Goal: Task Accomplishment & Management: Manage account settings

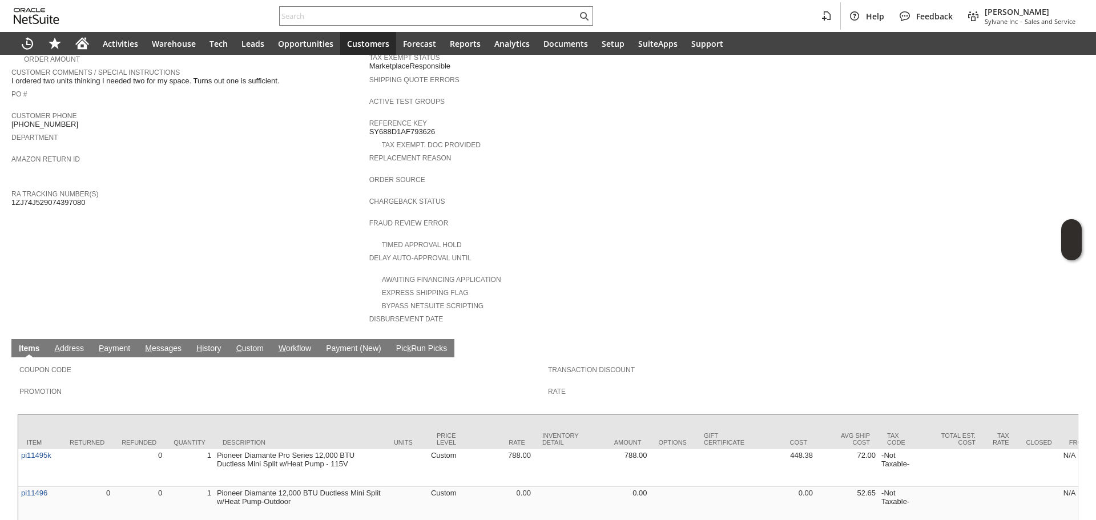
click at [220, 343] on link "H istory" at bounding box center [208, 348] width 31 height 11
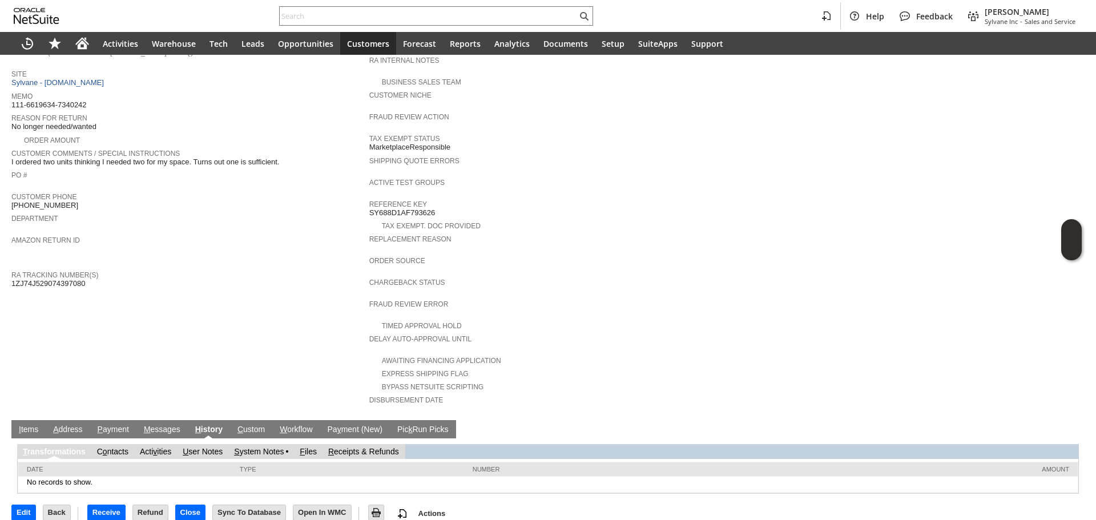
click at [275, 447] on link "S ystem Notes" at bounding box center [259, 451] width 50 height 9
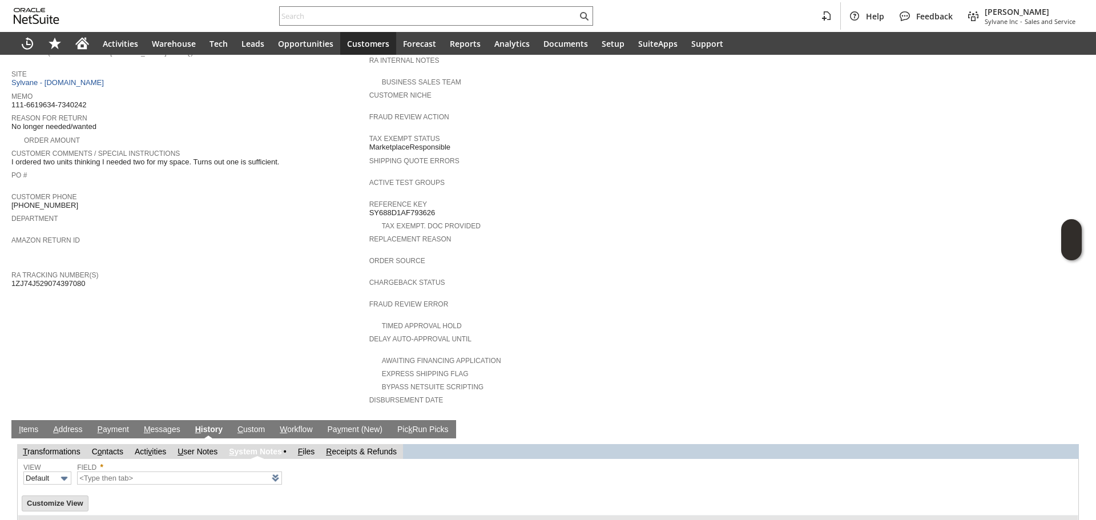
type input "1 to 25 of 65"
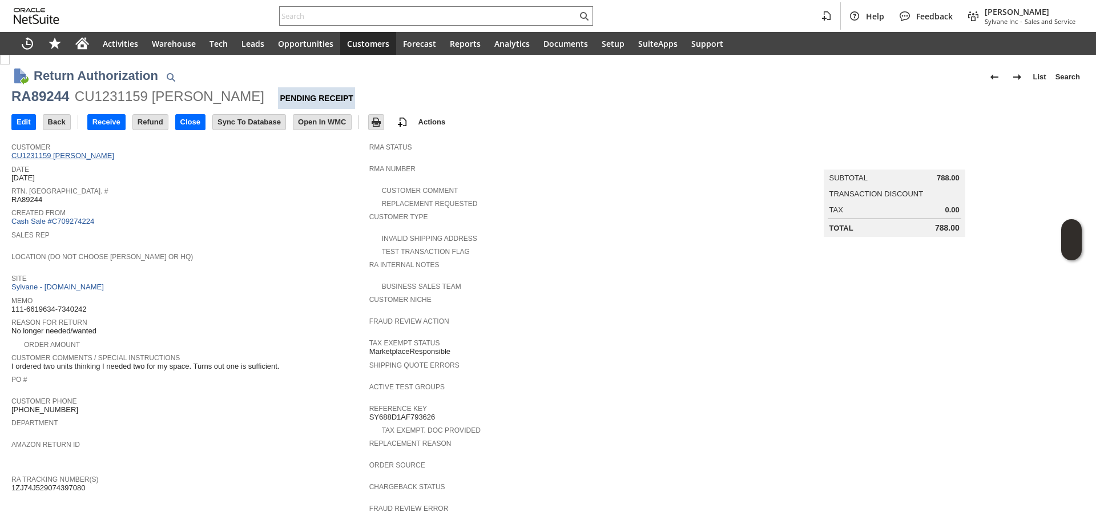
click at [54, 155] on link "CU1231159 Chris Lewis" at bounding box center [64, 155] width 106 height 9
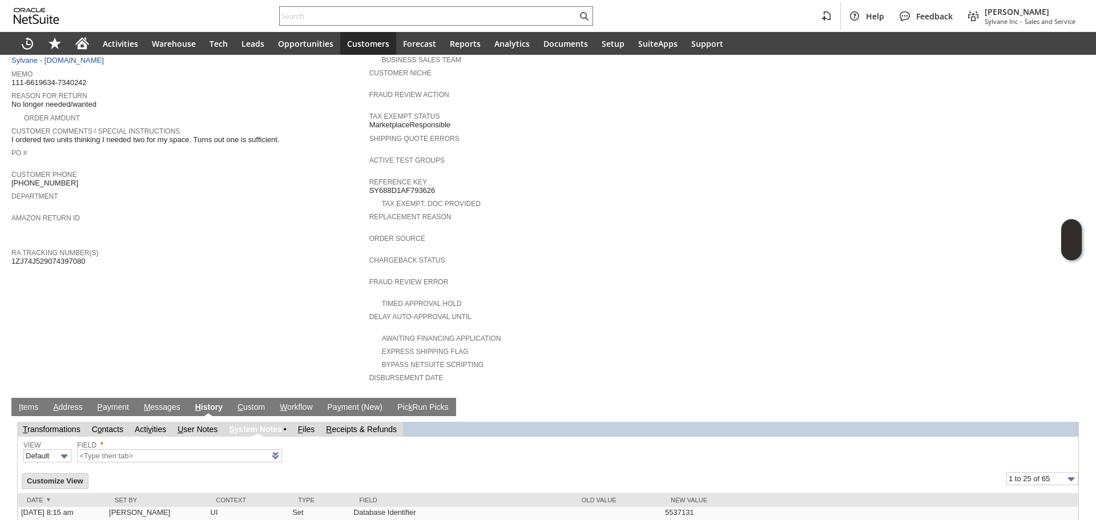
scroll to position [228, 0]
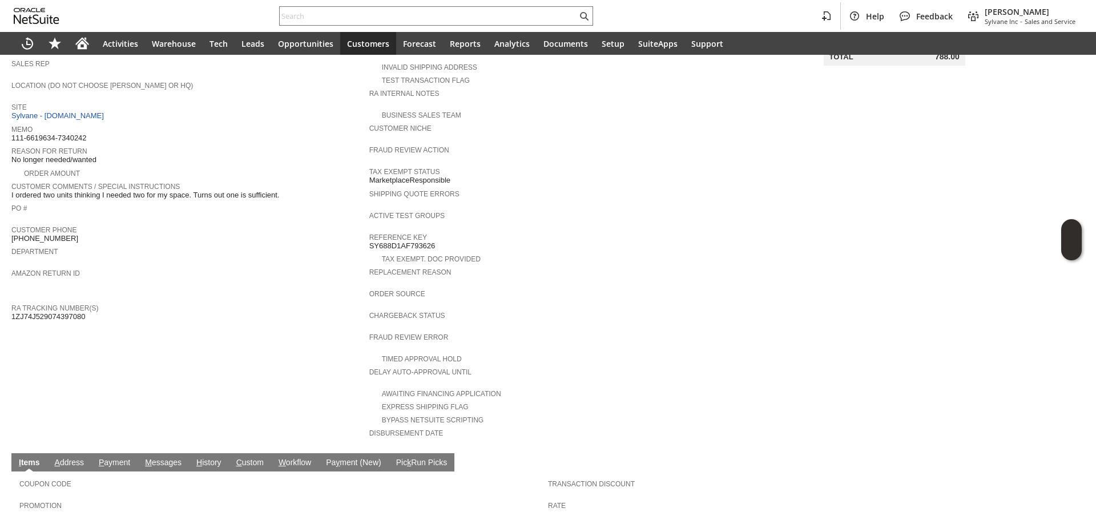
scroll to position [171, 0]
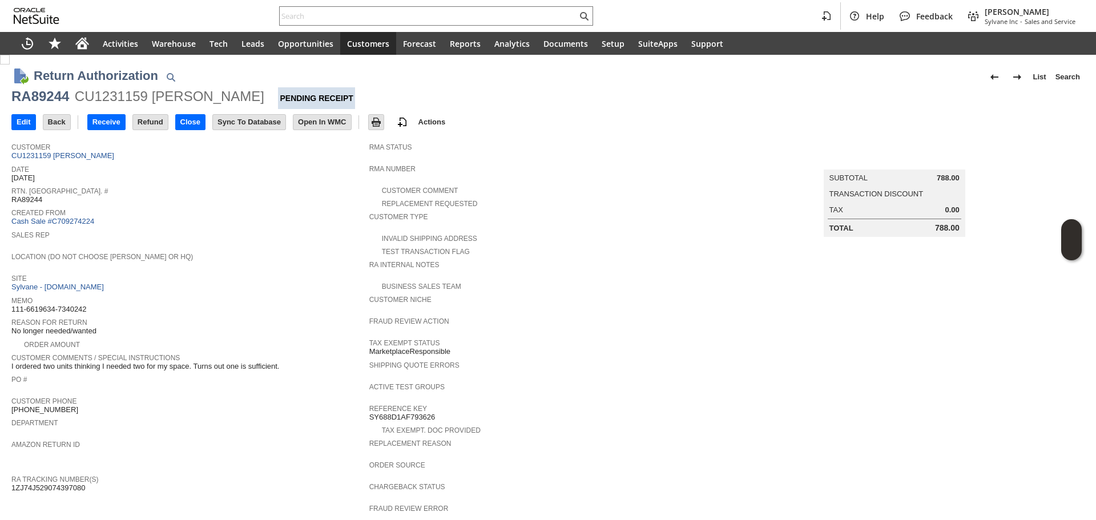
click at [90, 92] on div "CU1231159 Chris Lewis" at bounding box center [169, 96] width 189 height 18
copy div "CU1231159"
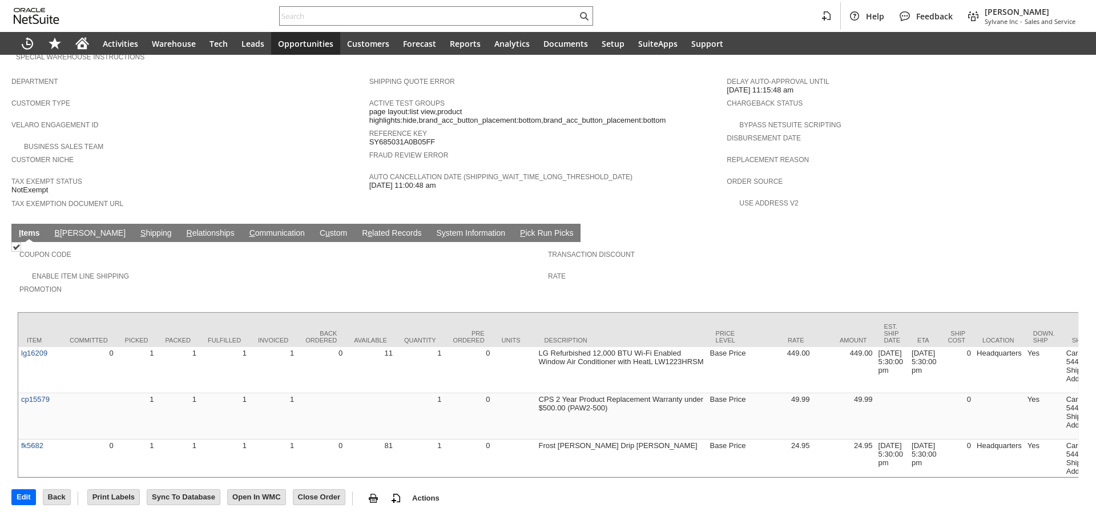
scroll to position [646, 0]
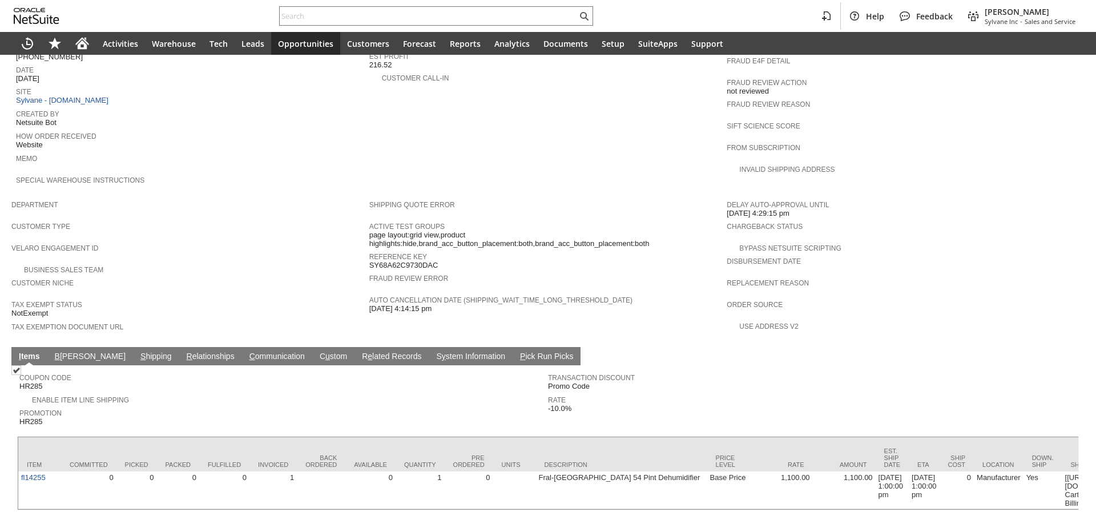
scroll to position [511, 0]
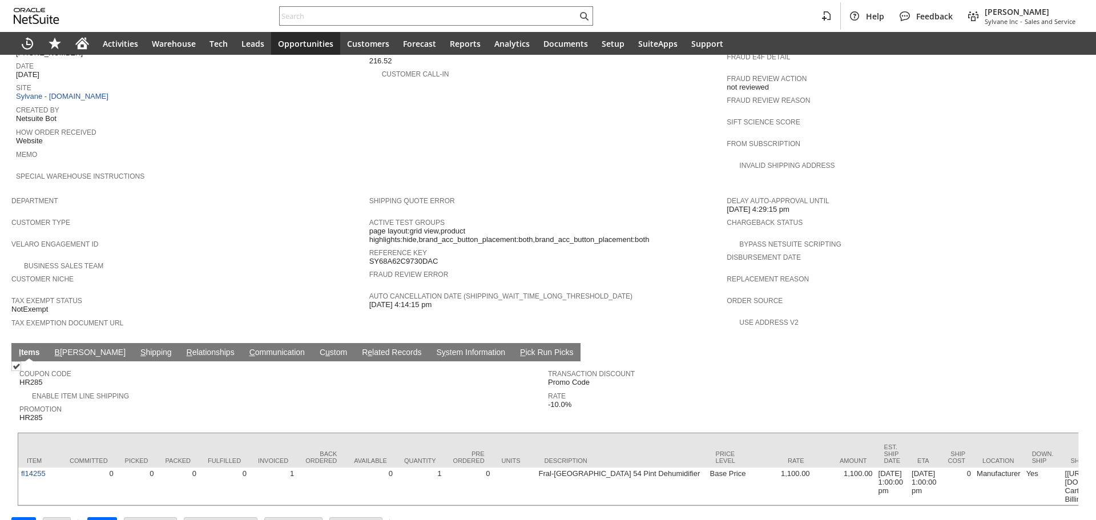
click at [133, 343] on td "S hipping" at bounding box center [156, 352] width 46 height 18
click at [138, 347] on link "S hipping" at bounding box center [156, 352] width 37 height 11
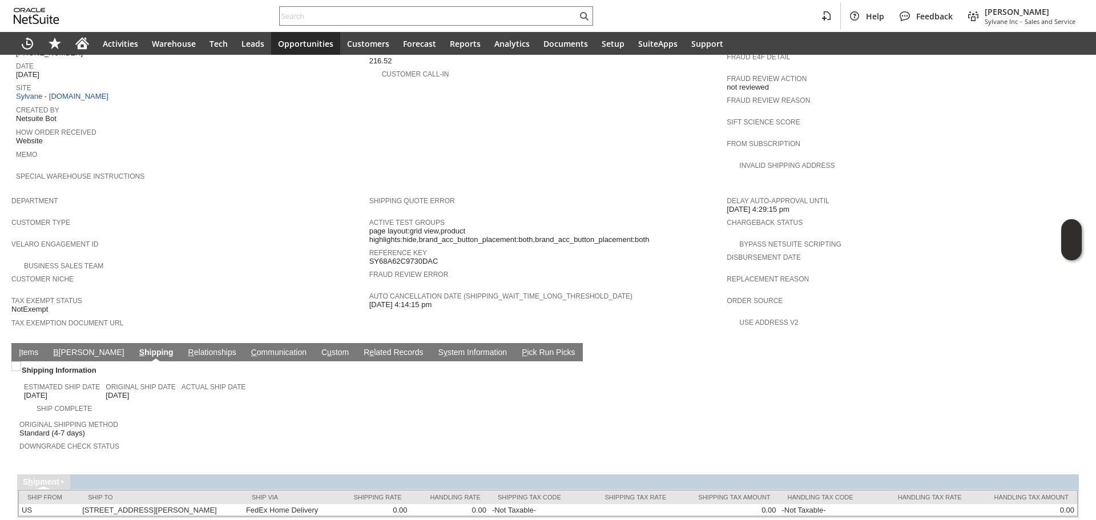
click at [34, 347] on link "I tems" at bounding box center [28, 352] width 25 height 11
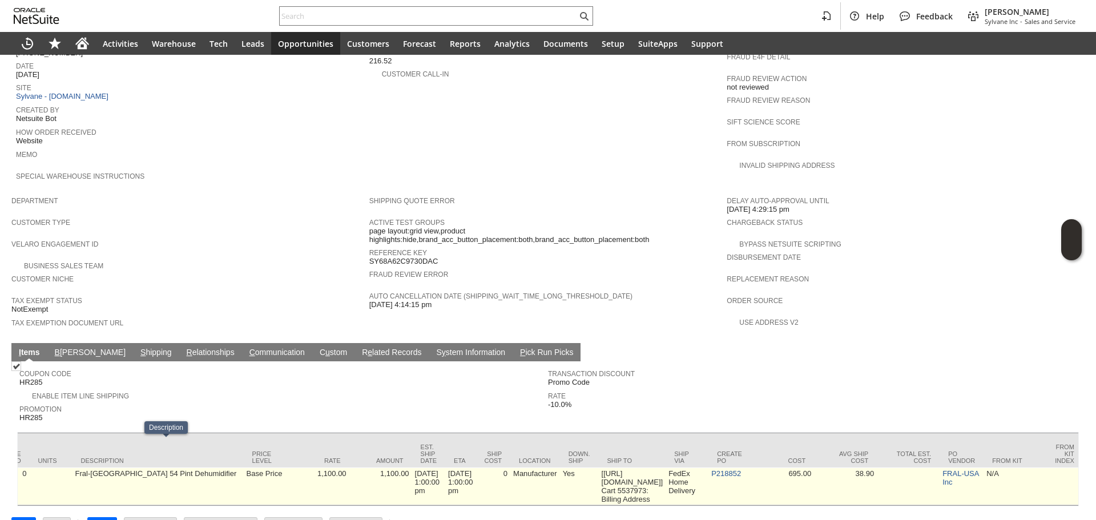
scroll to position [0, 480]
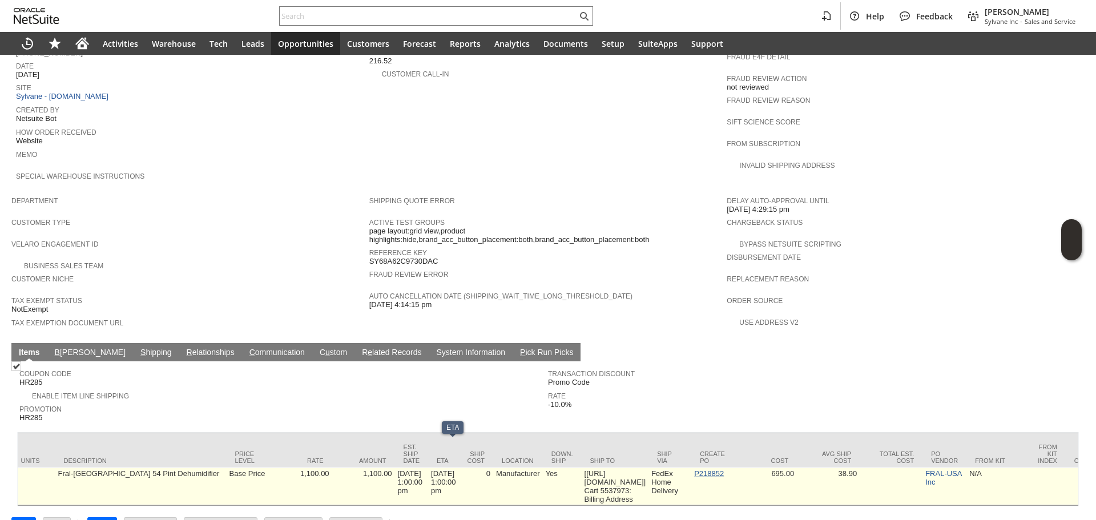
click at [723, 469] on link "P218852" at bounding box center [709, 473] width 30 height 9
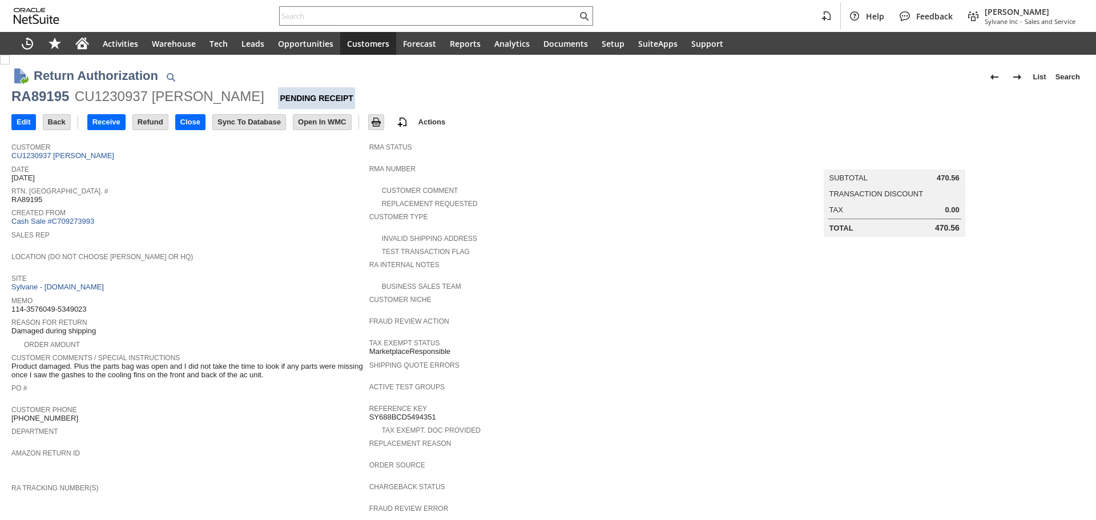
click at [88, 86] on div "Return Authorization List Search" at bounding box center [559, 76] width 1050 height 21
click at [81, 83] on div at bounding box center [81, 83] width 0 height 0
click at [141, 519] on div at bounding box center [114, 520] width 228 height 0
click at [97, 98] on div "CU1230937 [PERSON_NAME]" at bounding box center [169, 96] width 189 height 18
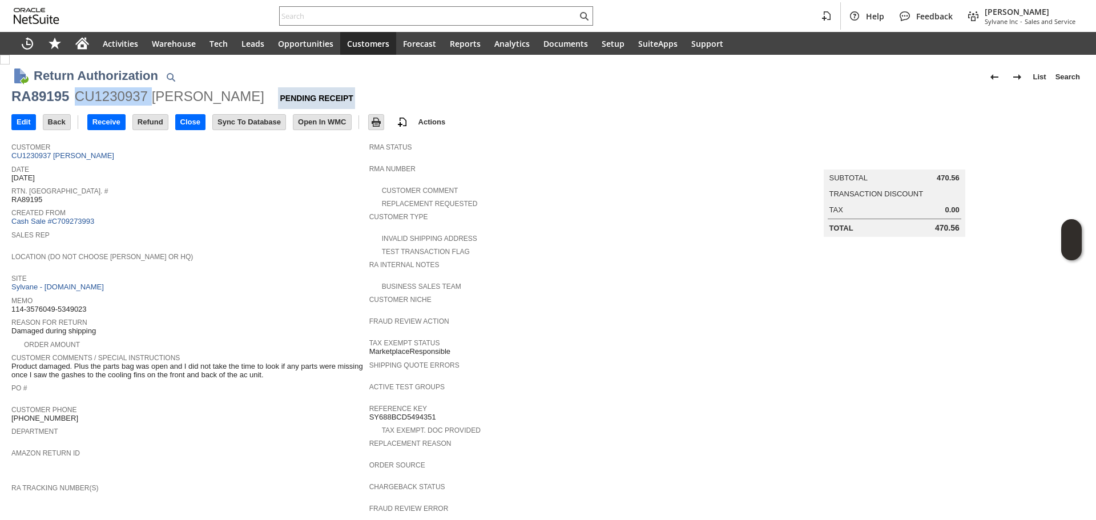
click at [97, 98] on div "CU1230937 Kristen Customer" at bounding box center [169, 96] width 189 height 18
copy div "RA89195 CU1230937 Kristen Customer Pending Receipt"
click at [107, 98] on div "CU1230937 Kristen Customer" at bounding box center [169, 96] width 189 height 18
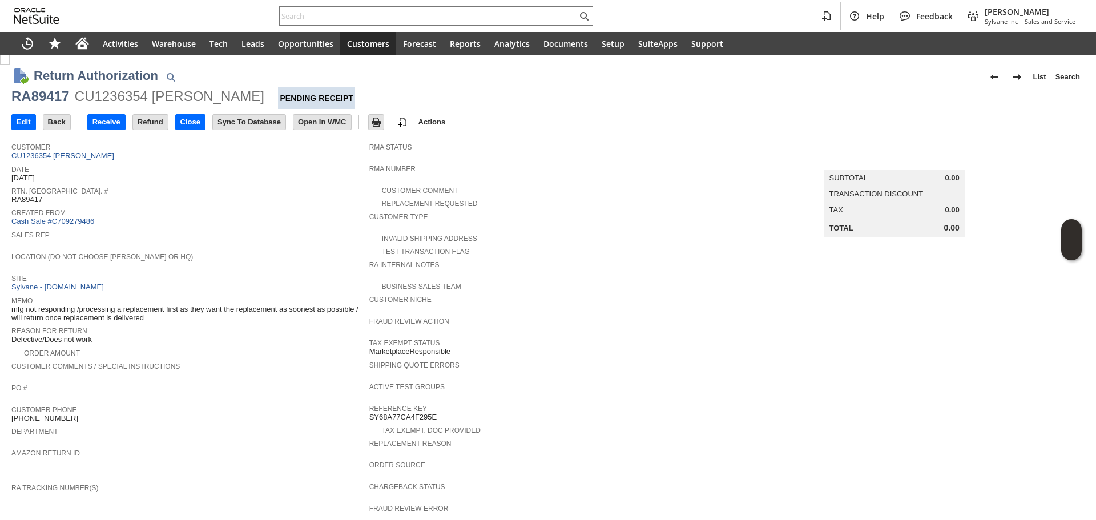
drag, startPoint x: 142, startPoint y: 302, endPoint x: 193, endPoint y: 308, distance: 52.3
click at [193, 308] on span "mfg not responding /processing a replacement first as they want the replacement…" at bounding box center [187, 314] width 352 height 18
click at [80, 159] on link "CU1236354 [PERSON_NAME]" at bounding box center [64, 155] width 106 height 9
click at [26, 120] on input "Edit" at bounding box center [23, 122] width 23 height 15
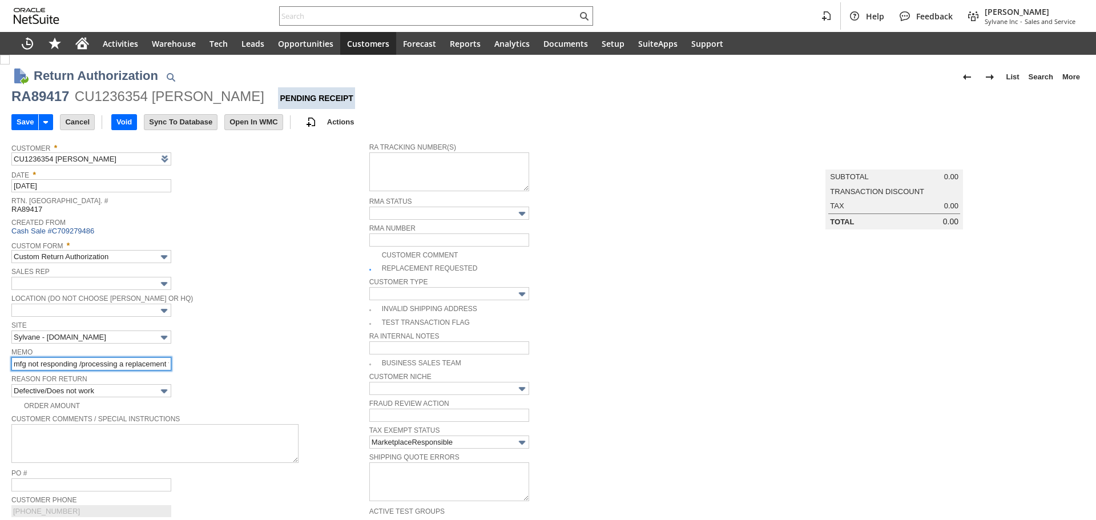
scroll to position [0, 326]
drag, startPoint x: 136, startPoint y: 359, endPoint x: 185, endPoint y: 359, distance: 49.1
click at [185, 359] on div "Memo mfg not responding /processing a replacement first as they want the replac…" at bounding box center [187, 358] width 352 height 26
click at [98, 363] on input "mfg not responding /processing a replacement first as they want the replacement…" at bounding box center [91, 363] width 160 height 13
click at [22, 363] on input "mfg not responding /processing a replacement first as they want the replacement…" at bounding box center [91, 363] width 160 height 13
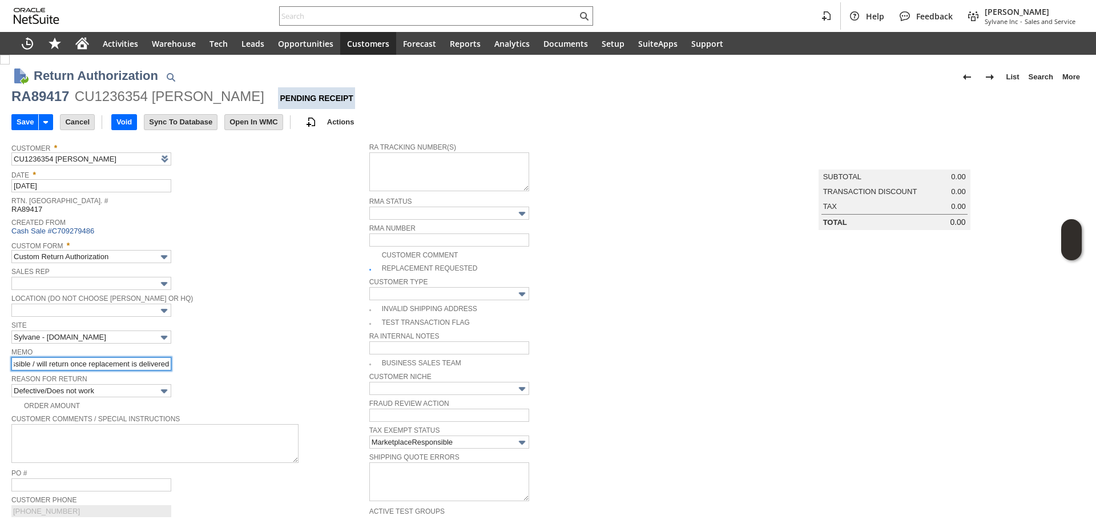
click at [94, 368] on input "mfg not responding /processing a replacement first as they want the replacement…" at bounding box center [91, 363] width 160 height 13
click at [65, 362] on input "mfg not responding /processing a replacement first as they want the replacement…" at bounding box center [91, 363] width 160 height 13
drag, startPoint x: 65, startPoint y: 362, endPoint x: 86, endPoint y: 362, distance: 21.1
click at [66, 362] on input "mfg not responding /processing a replacement first as they want the replacement…" at bounding box center [91, 363] width 160 height 13
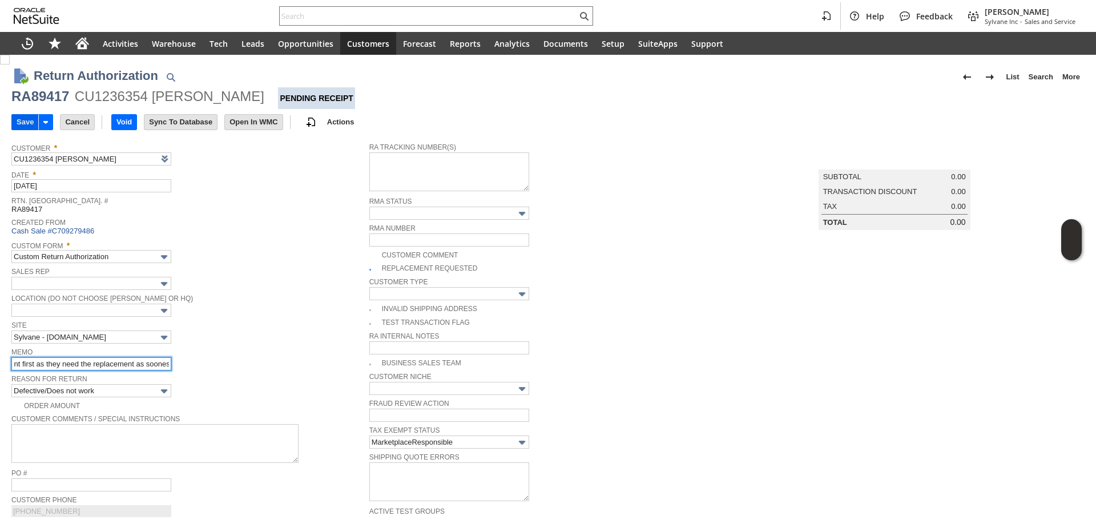
type input "mfg not responding /processing a replacement first as they need the replacement…"
click at [23, 123] on input "Save" at bounding box center [25, 122] width 26 height 15
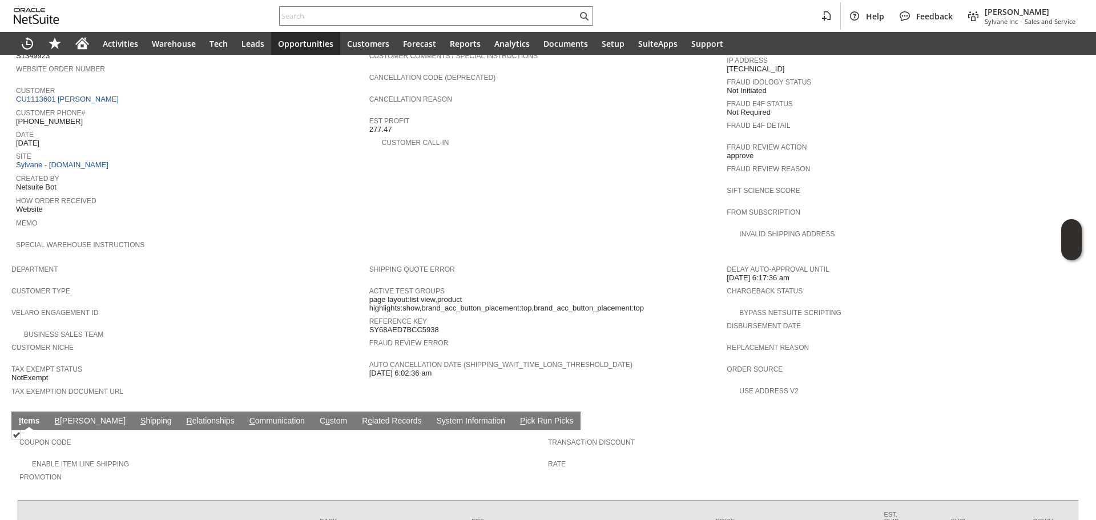
scroll to position [414, 0]
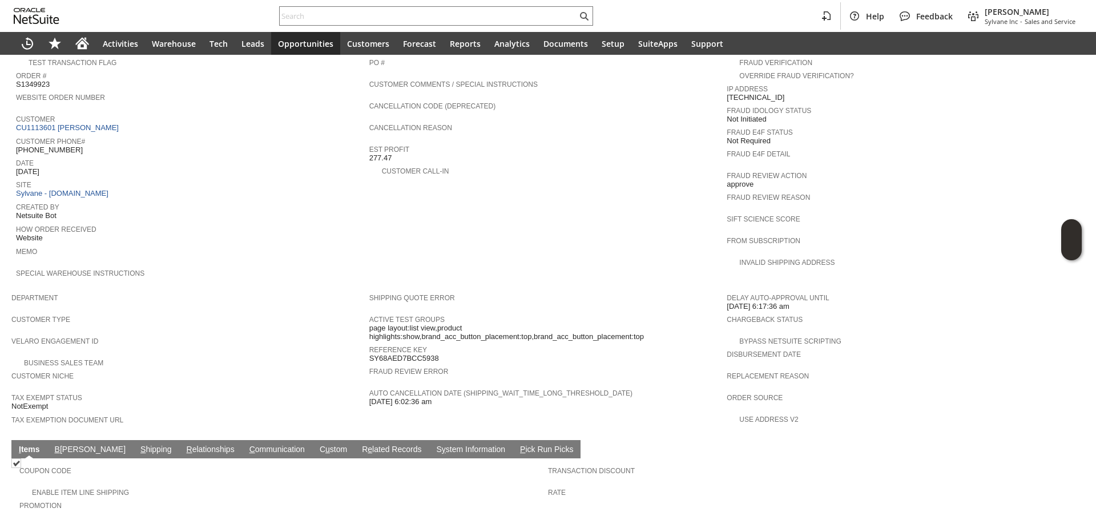
click at [81, 440] on td "B illing" at bounding box center [90, 449] width 86 height 18
click at [138, 444] on link "S hipping" at bounding box center [156, 449] width 37 height 11
click at [571, 518] on link "Tracking #" at bounding box center [568, 522] width 41 height 8
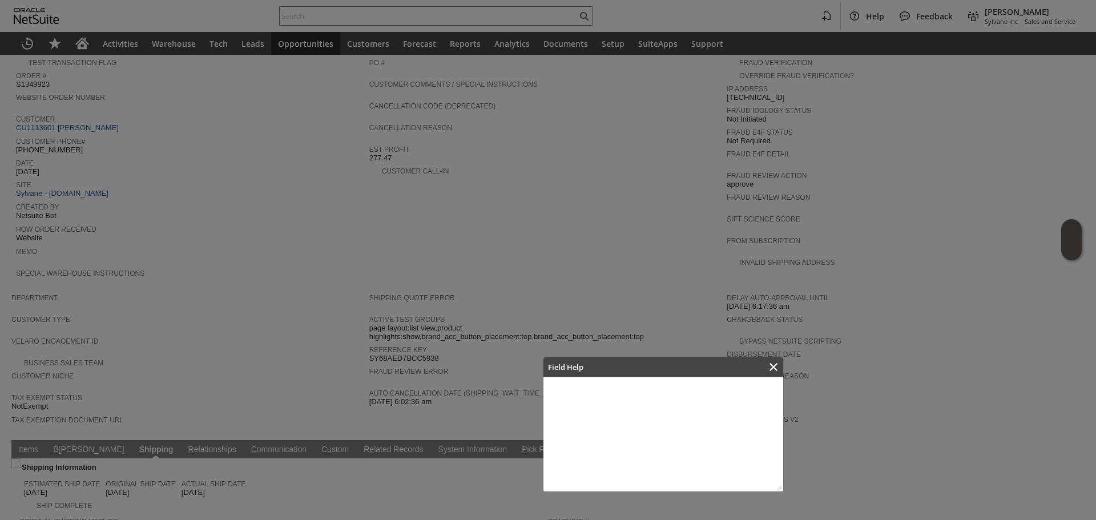
click at [762, 365] on div "Field Help" at bounding box center [663, 367] width 240 height 20
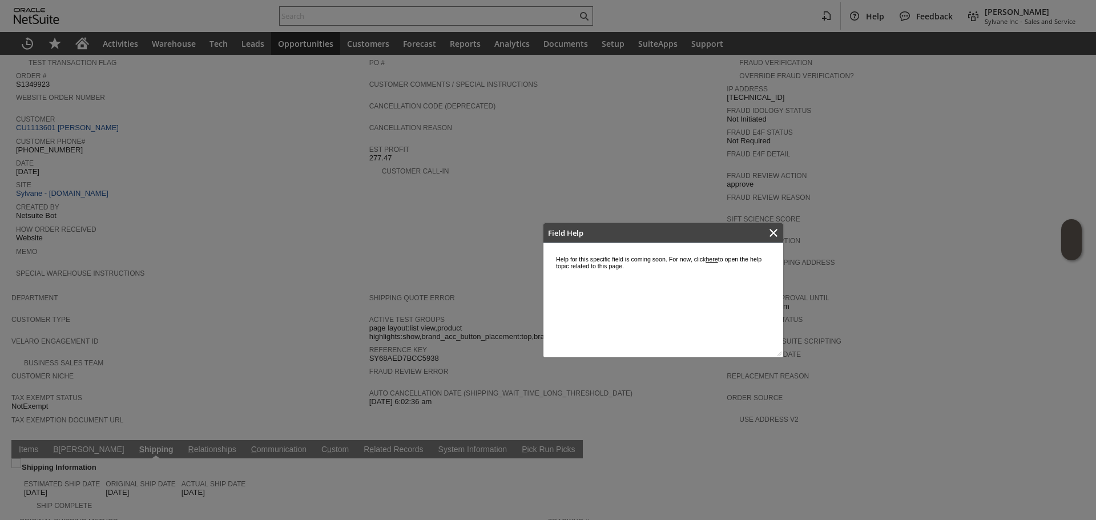
scroll to position [0, 0]
click at [766, 365] on div at bounding box center [548, 260] width 1096 height 520
click at [775, 224] on div at bounding box center [772, 232] width 19 height 19
click at [775, 231] on icon "Close" at bounding box center [773, 233] width 8 height 8
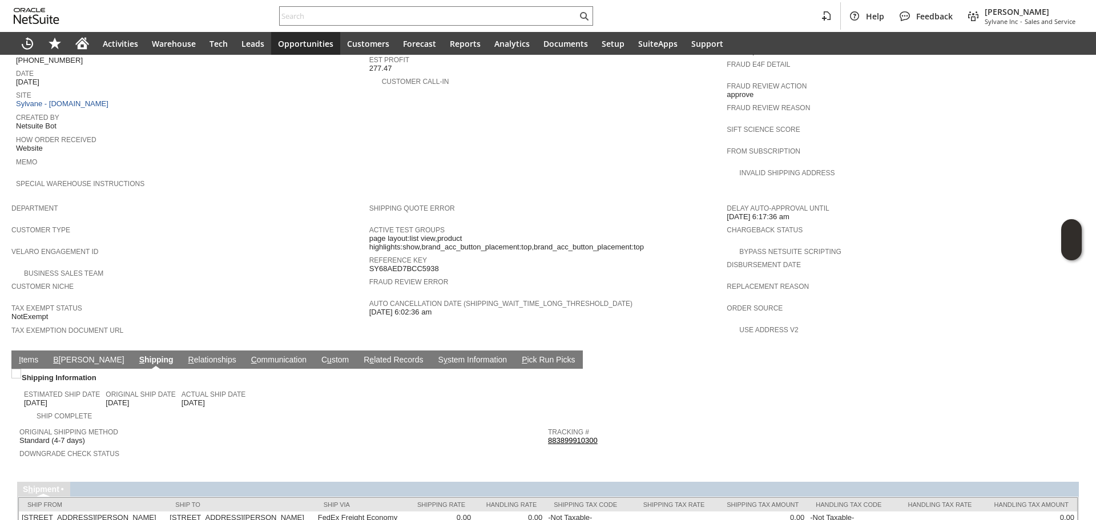
scroll to position [538, 0]
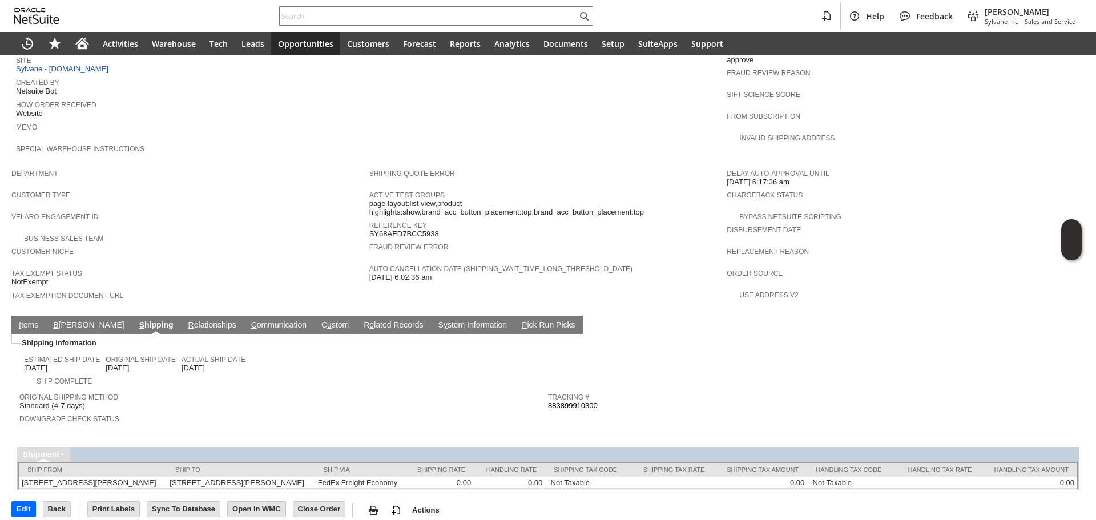
click at [583, 401] on link "883899910300" at bounding box center [573, 405] width 50 height 9
click at [38, 320] on link "I tems" at bounding box center [28, 325] width 25 height 11
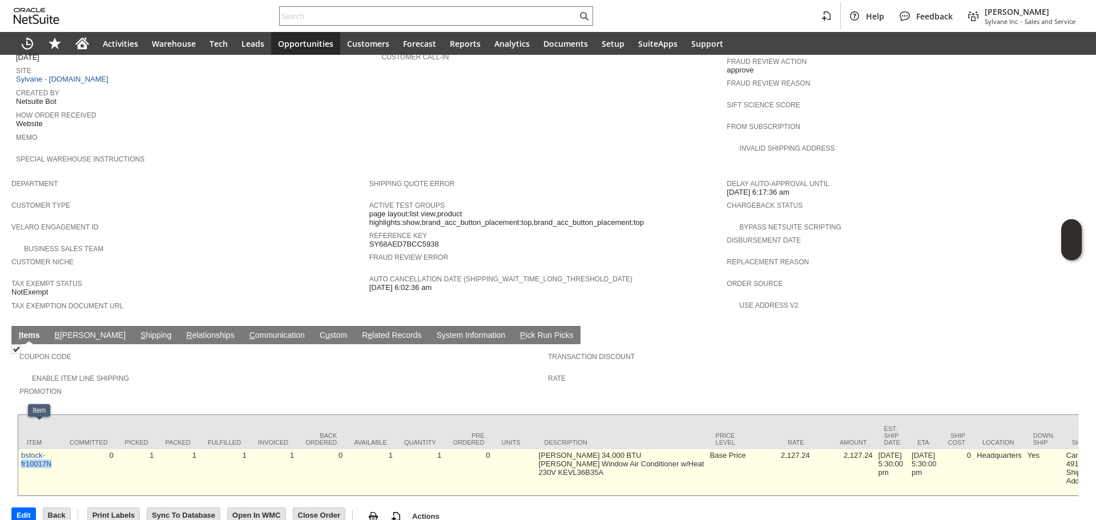
drag, startPoint x: 52, startPoint y: 440, endPoint x: 21, endPoint y: 440, distance: 31.4
click at [21, 449] on td "bstock-fr10017N" at bounding box center [39, 472] width 43 height 46
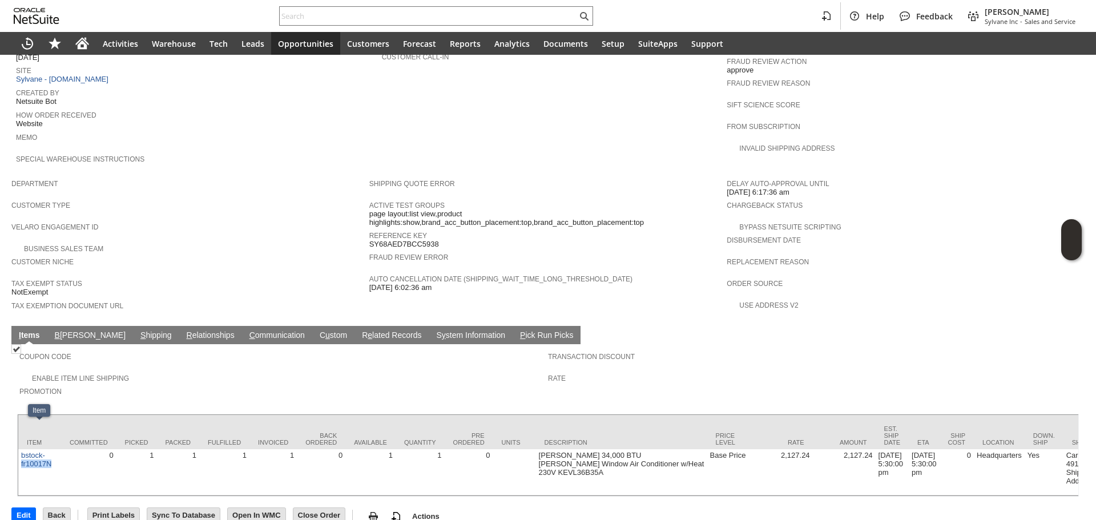
copy link "fr10017N"
click at [332, 10] on input "text" at bounding box center [428, 16] width 297 height 14
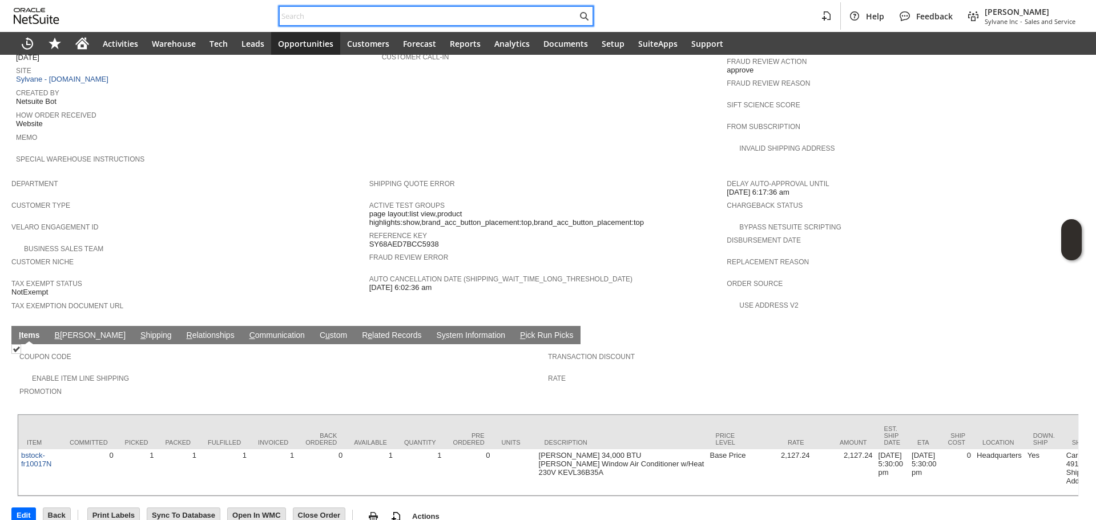
paste input "fr10017N"
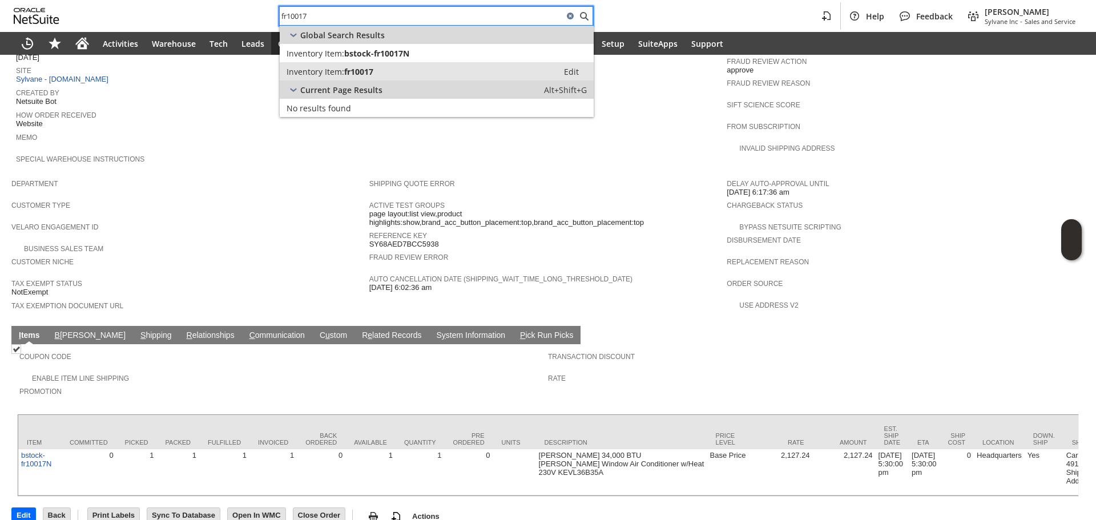
type input "fr10017"
click at [351, 67] on span "fr10017" at bounding box center [358, 71] width 29 height 11
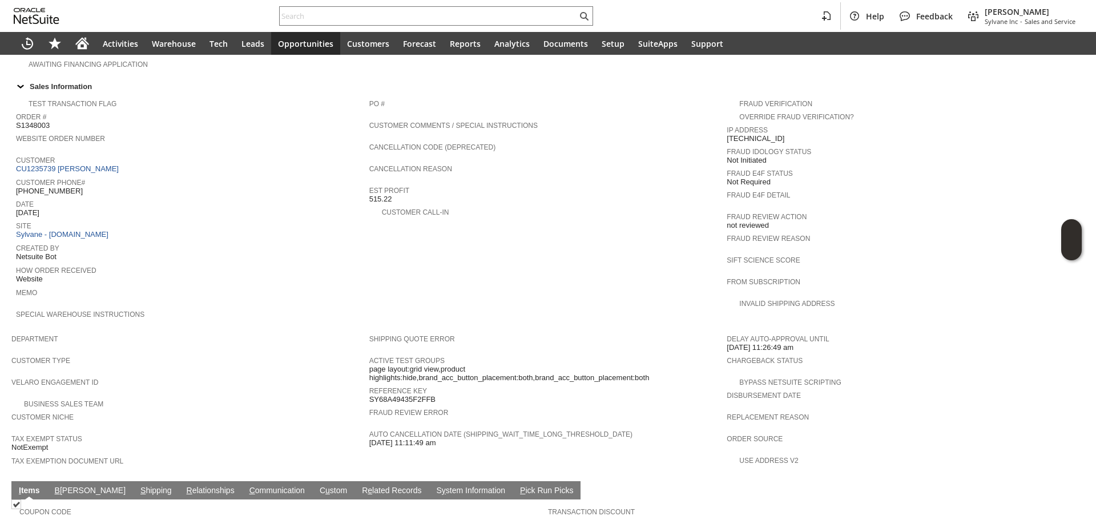
scroll to position [342, 0]
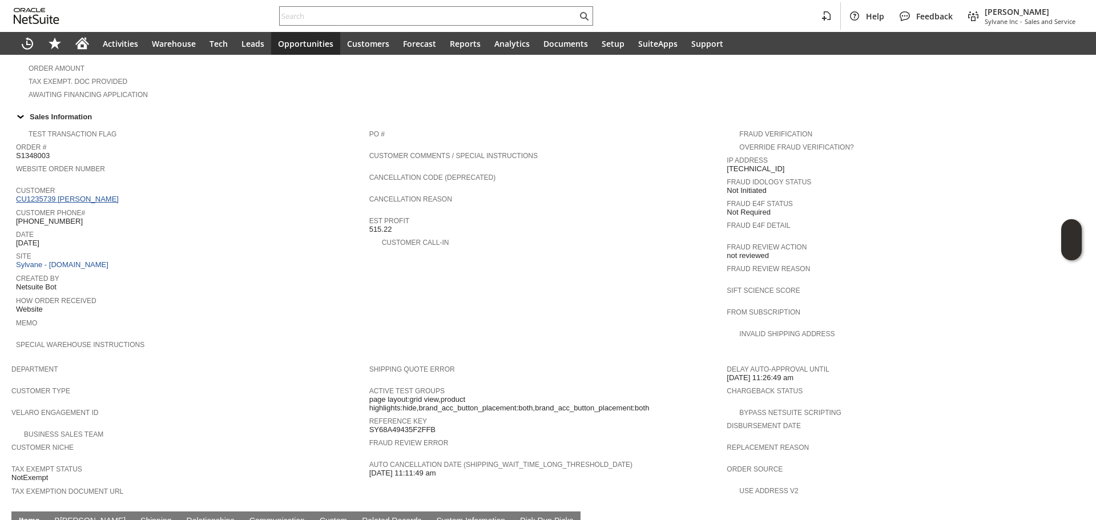
click at [86, 195] on link "CU1235739 [PERSON_NAME]" at bounding box center [69, 199] width 106 height 9
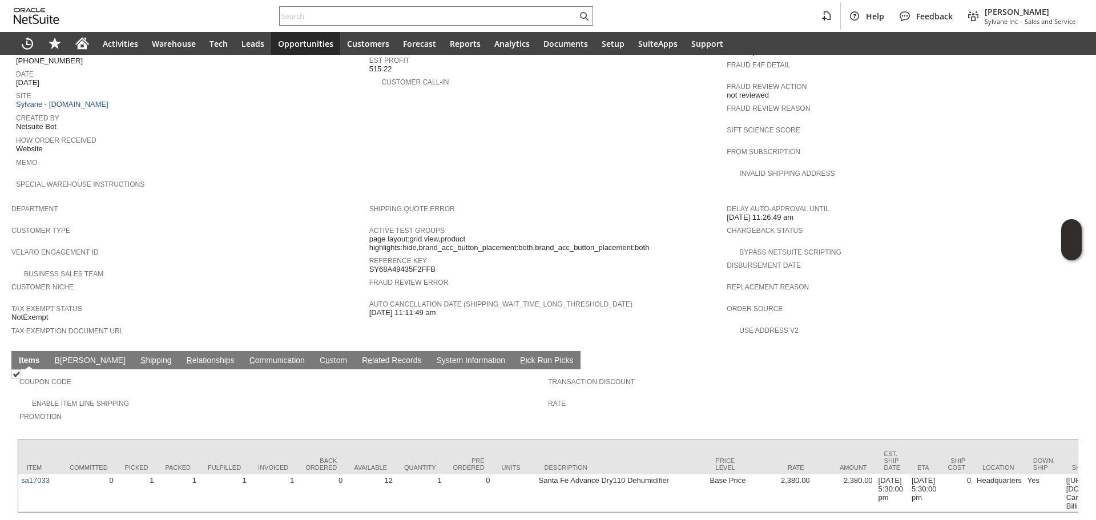
scroll to position [519, 0]
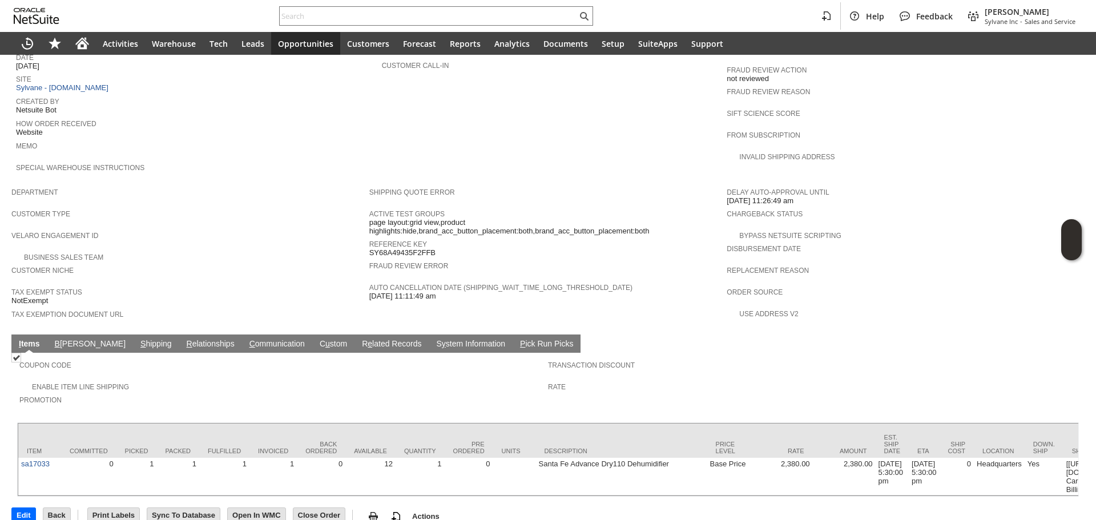
click at [383, 125] on td "PO # Customer Comments / Special Instructions Cancellation Code (deprecated) Ca…" at bounding box center [548, 64] width 358 height 235
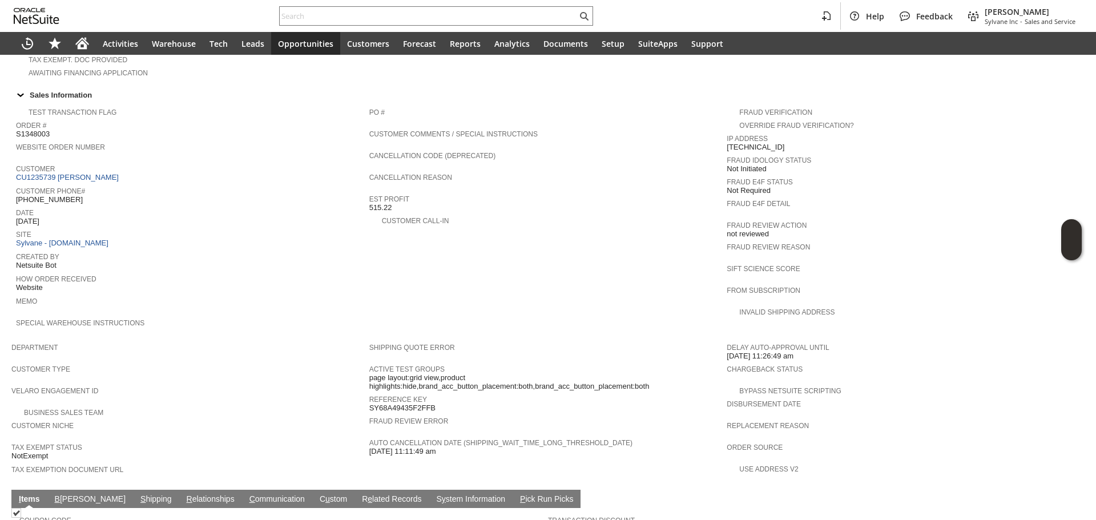
scroll to position [348, 0]
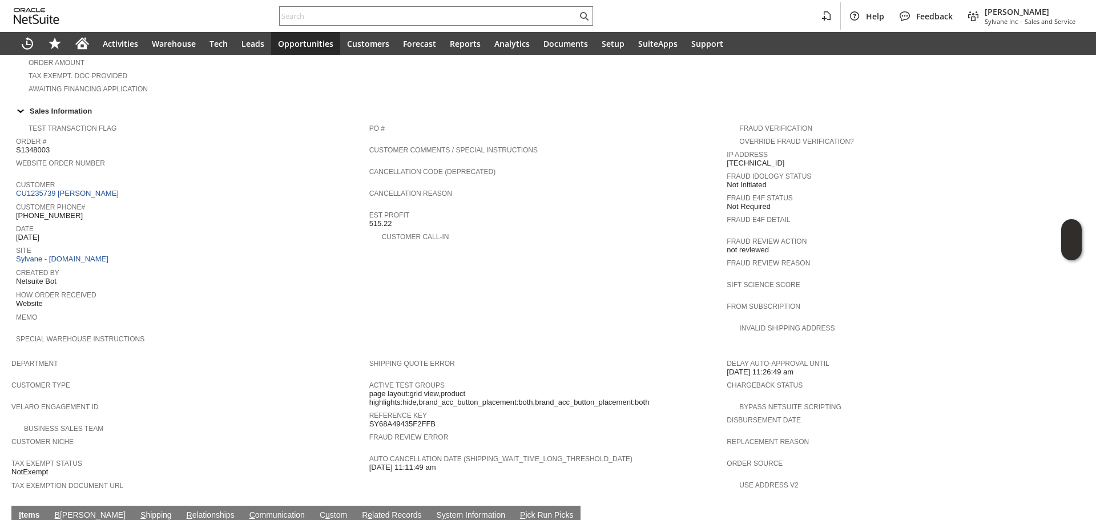
click at [58, 211] on span "[PHONE_NUMBER]" at bounding box center [49, 215] width 67 height 9
copy tbody "[PHONE_NUMBER]"
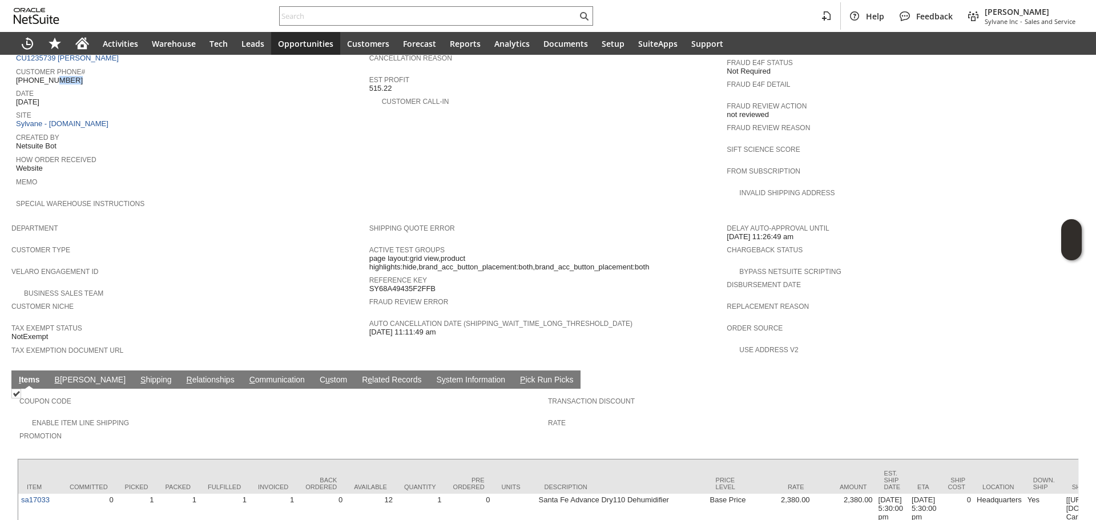
scroll to position [519, 0]
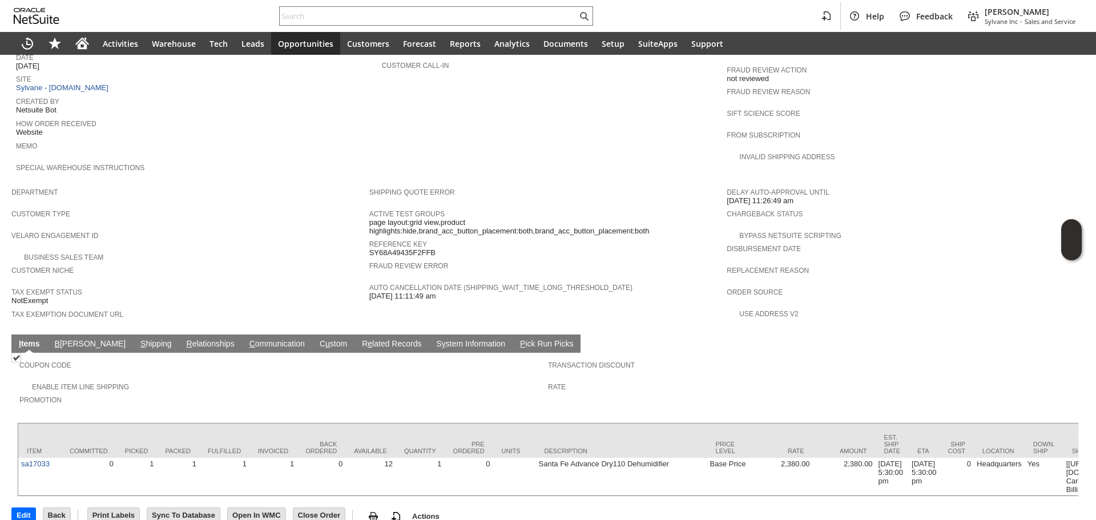
click at [138, 339] on link "S hipping" at bounding box center [156, 344] width 37 height 11
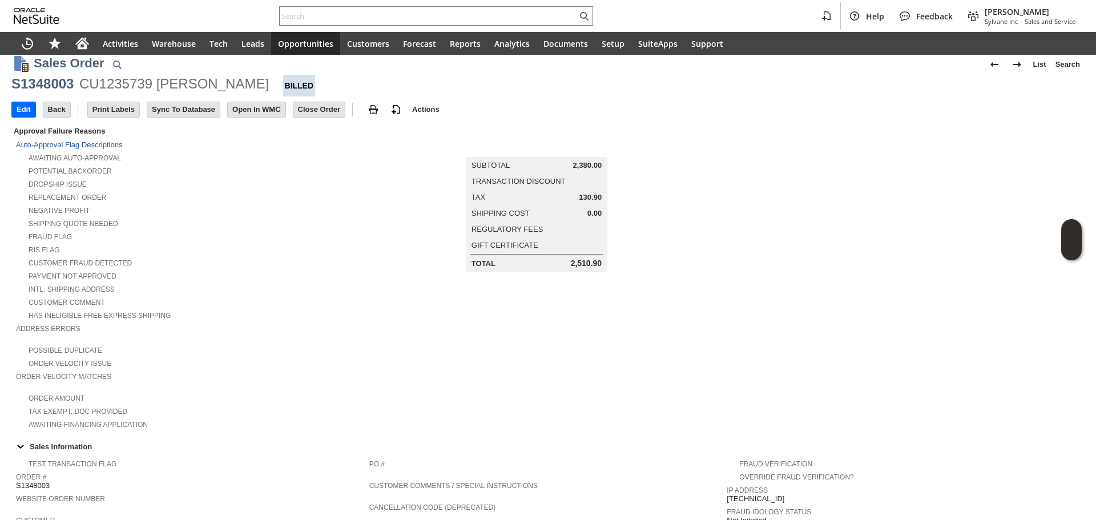
scroll to position [0, 0]
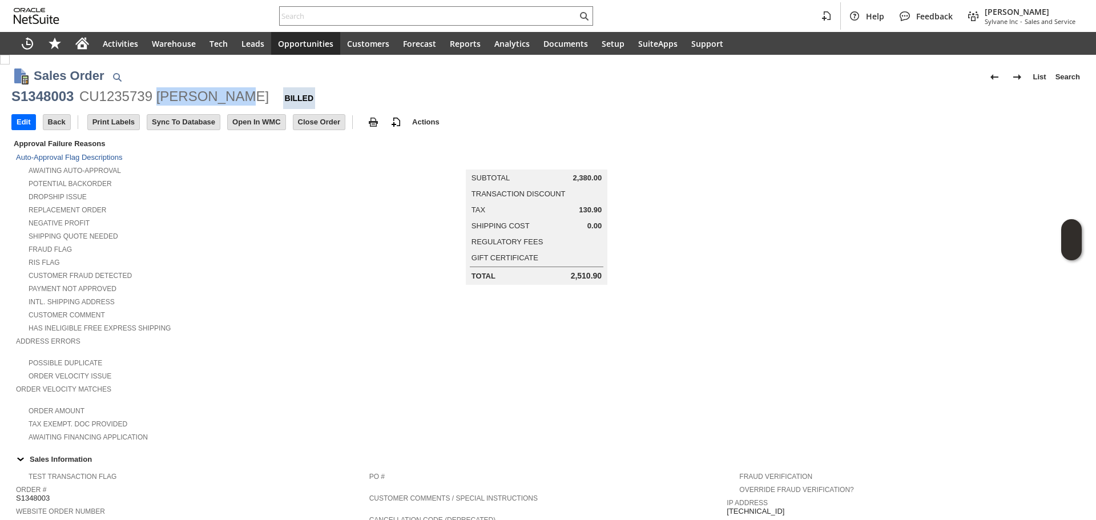
copy div "[PERSON_NAME]"
drag, startPoint x: 234, startPoint y: 92, endPoint x: 156, endPoint y: 102, distance: 78.3
click at [156, 102] on div "CU1235739 [PERSON_NAME]" at bounding box center [173, 96] width 189 height 18
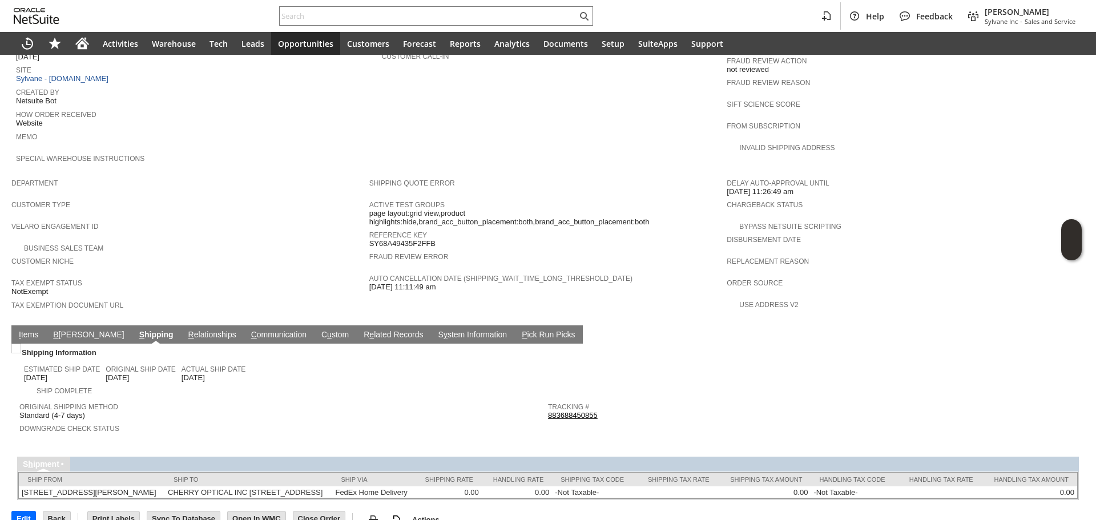
scroll to position [538, 0]
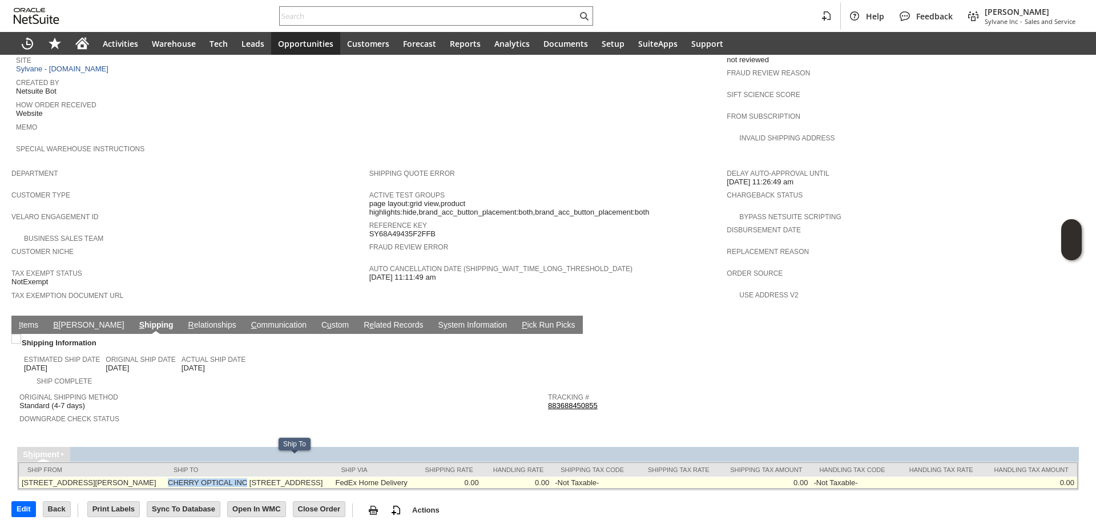
drag, startPoint x: 181, startPoint y: 458, endPoint x: 258, endPoint y: 459, distance: 76.5
click at [258, 476] on td "CHERRY OPTICAL INC 1640 B FIRE LANE DRIVE GREEN BAY WI 54311 United States" at bounding box center [248, 482] width 167 height 12
copy td "CHERRY OPTICAL INC"
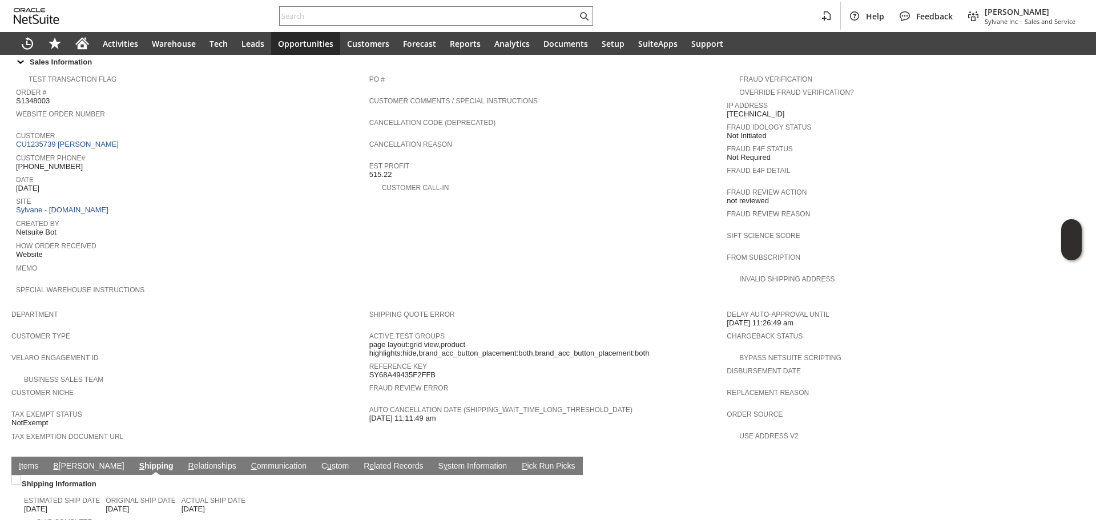
scroll to position [310, 0]
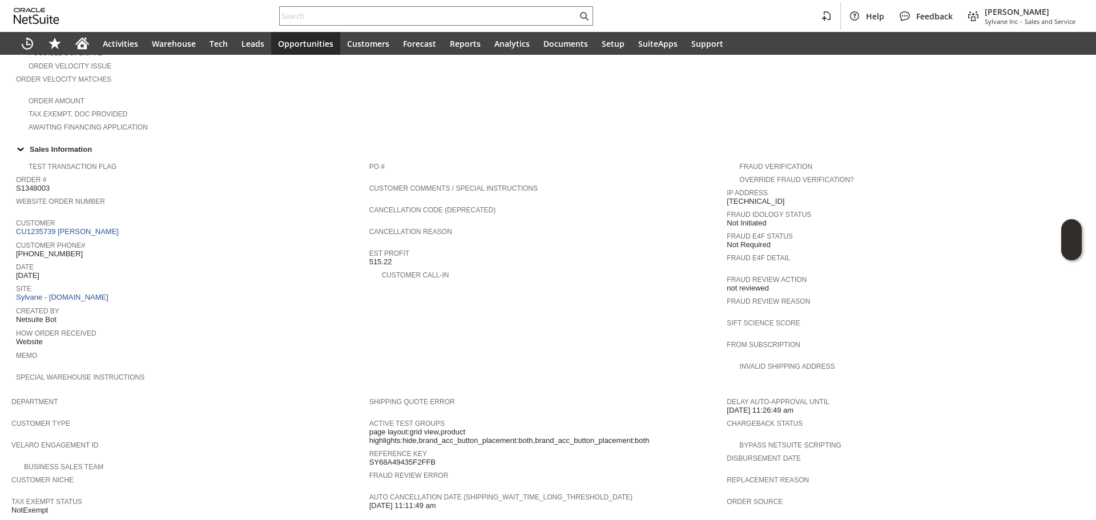
click at [46, 249] on span "[PHONE_NUMBER]" at bounding box center [49, 253] width 67 height 9
copy tbody "[PHONE_NUMBER]"
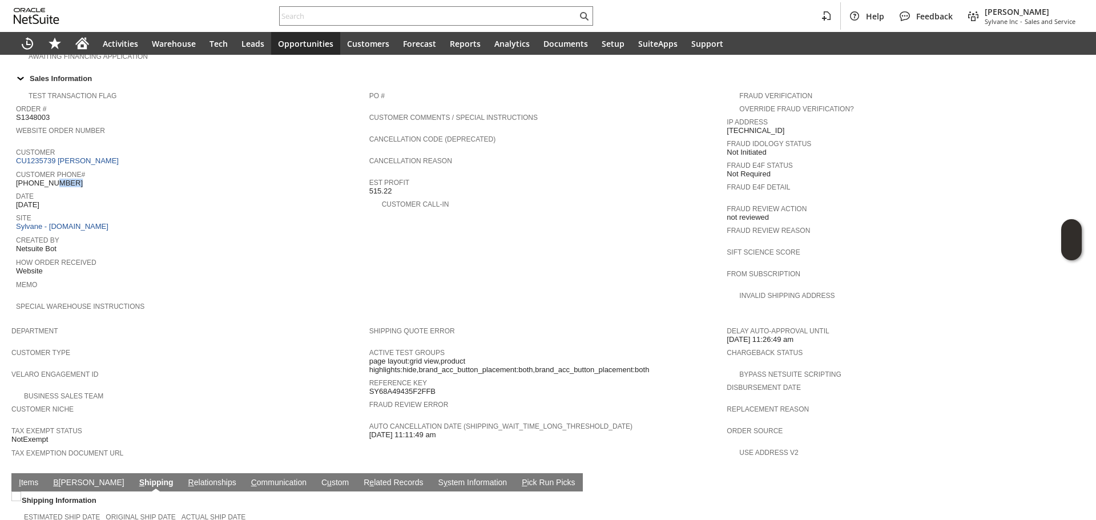
scroll to position [538, 0]
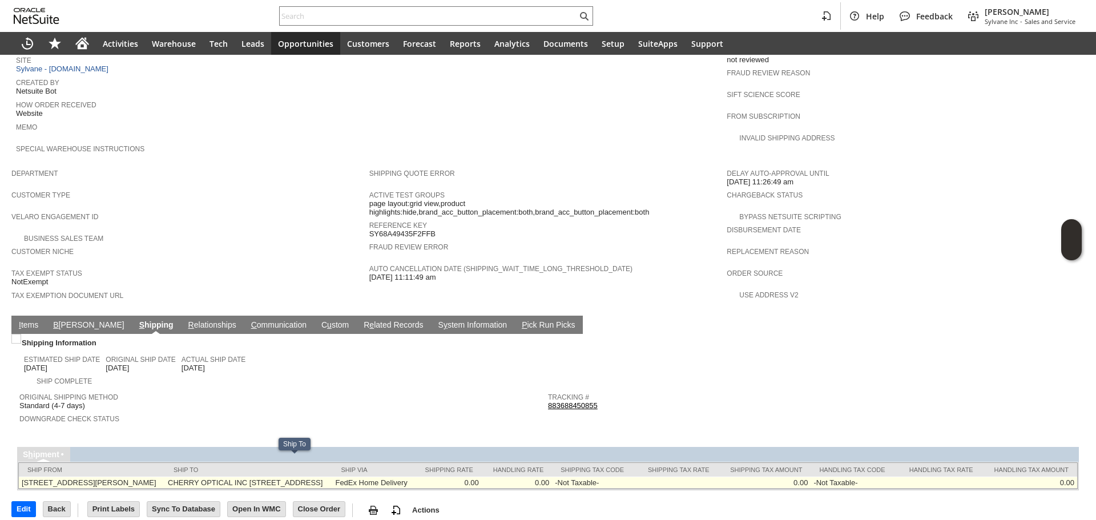
click at [274, 476] on td "CHERRY OPTICAL INC 1640 B FIRE LANE DRIVE GREEN BAY WI 54311 United States" at bounding box center [248, 482] width 167 height 12
click at [192, 476] on td "CHERRY OPTICAL INC 1640 B FIRE LANE DRIVE GREEN BAY WI 54311 United States" at bounding box center [248, 482] width 167 height 12
copy td "54311"
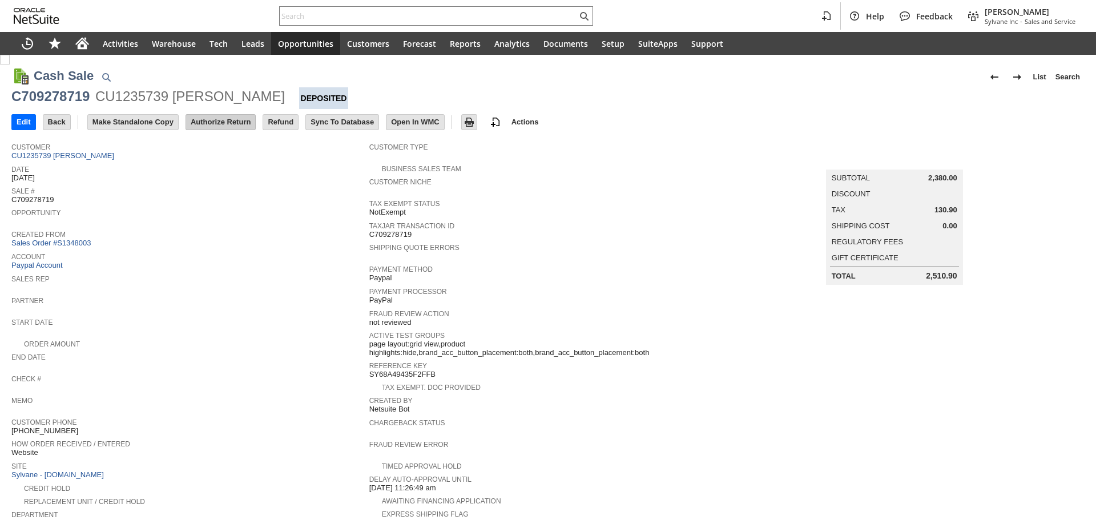
click at [228, 128] on input "Authorize Return" at bounding box center [220, 122] width 69 height 15
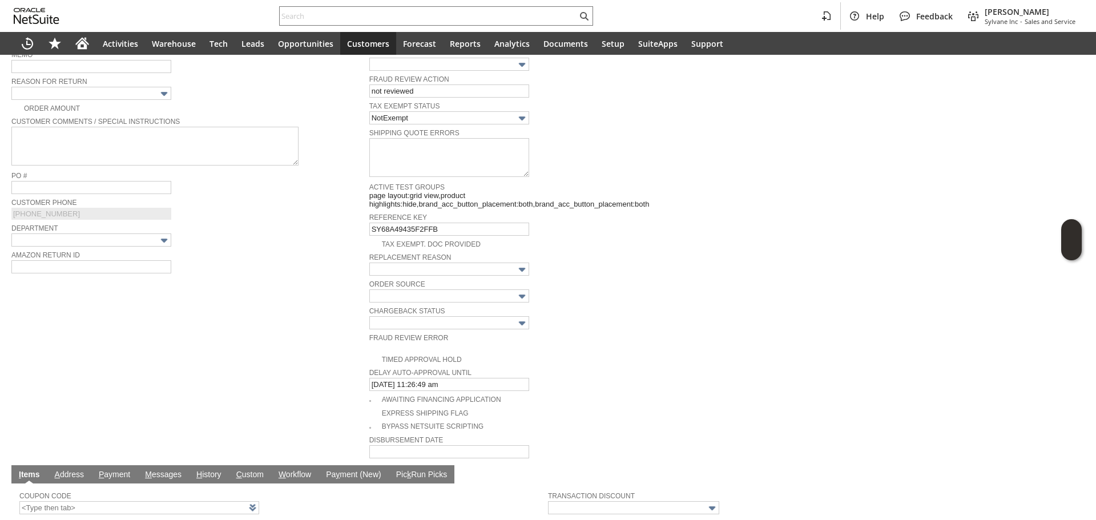
scroll to position [227, 0]
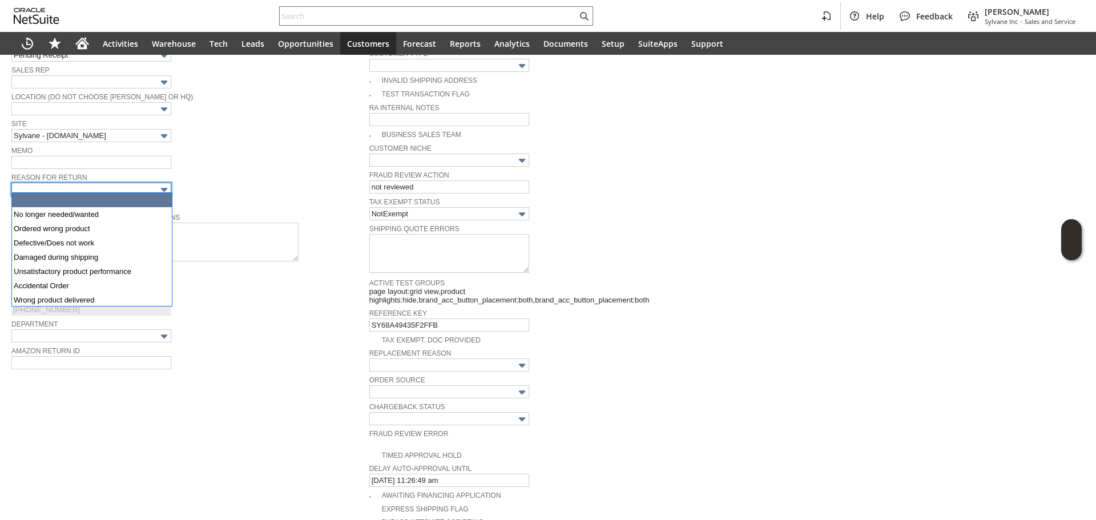
click at [124, 189] on input "text" at bounding box center [91, 189] width 160 height 13
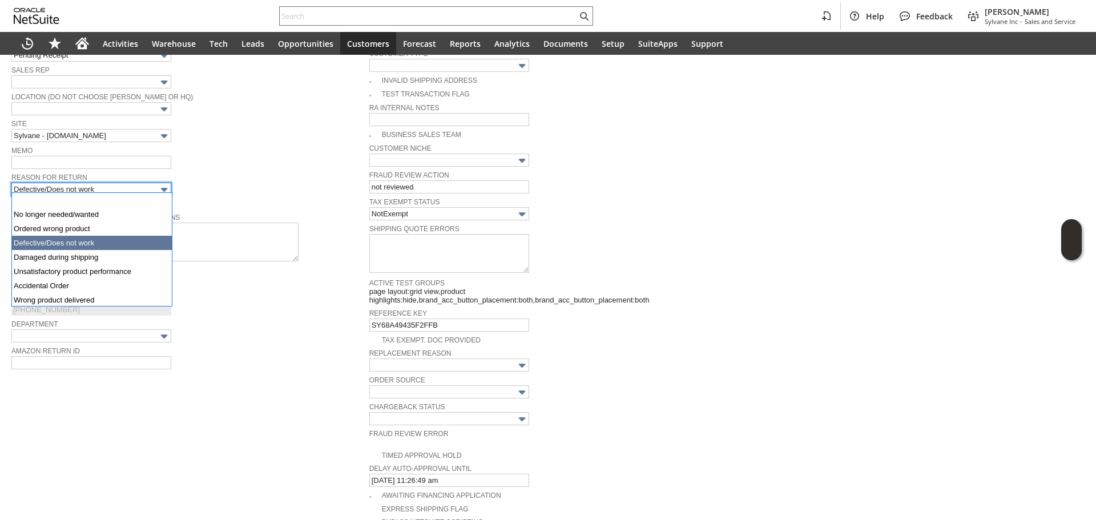
scroll to position [43, 0]
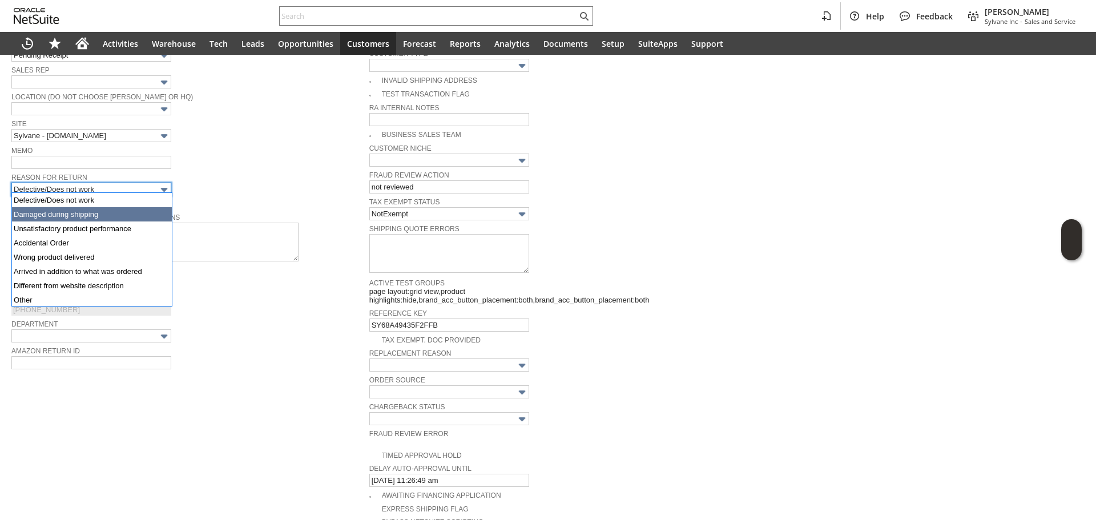
type input "Damaged during shipping"
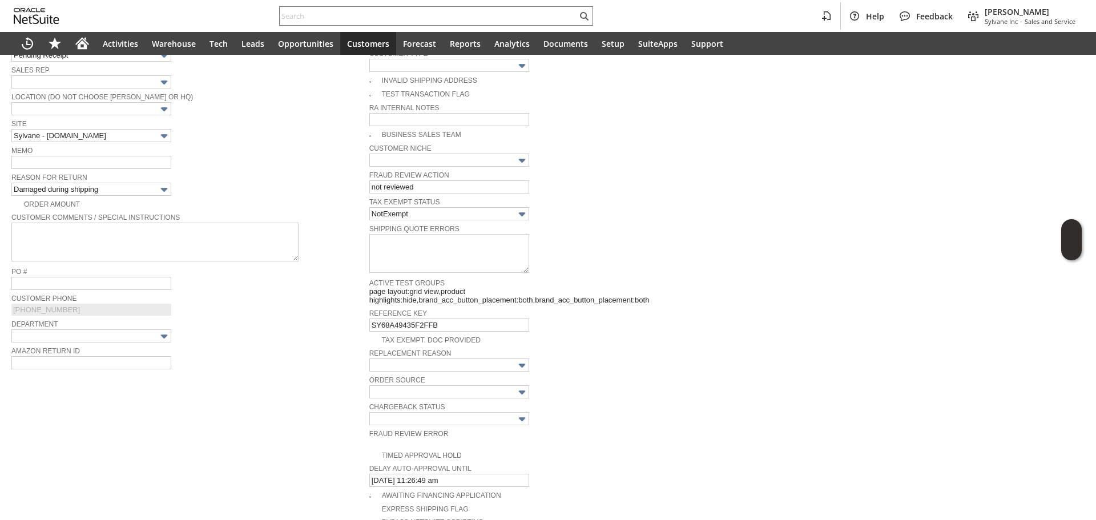
click at [248, 197] on div "Order Amount" at bounding box center [190, 203] width 358 height 12
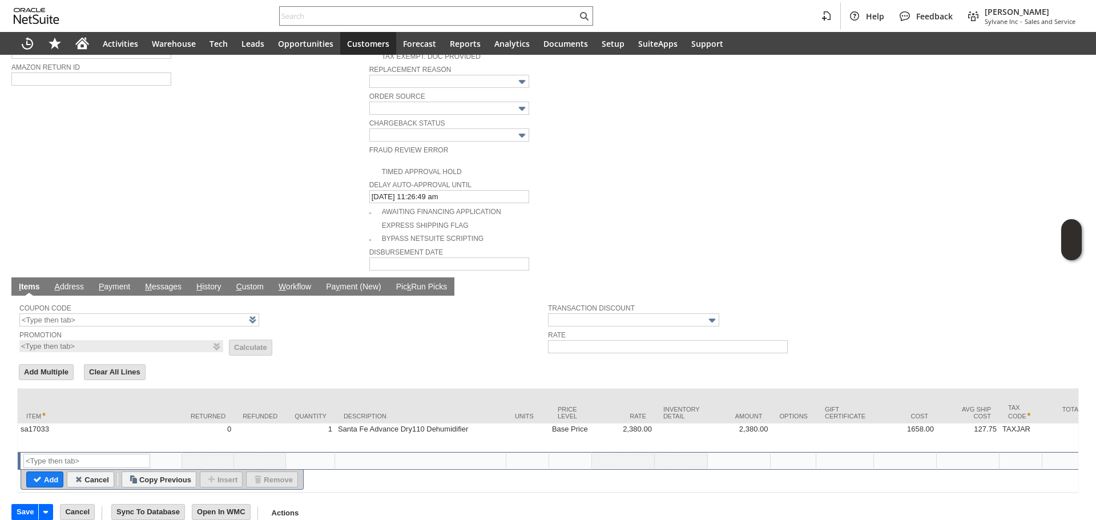
scroll to position [513, 0]
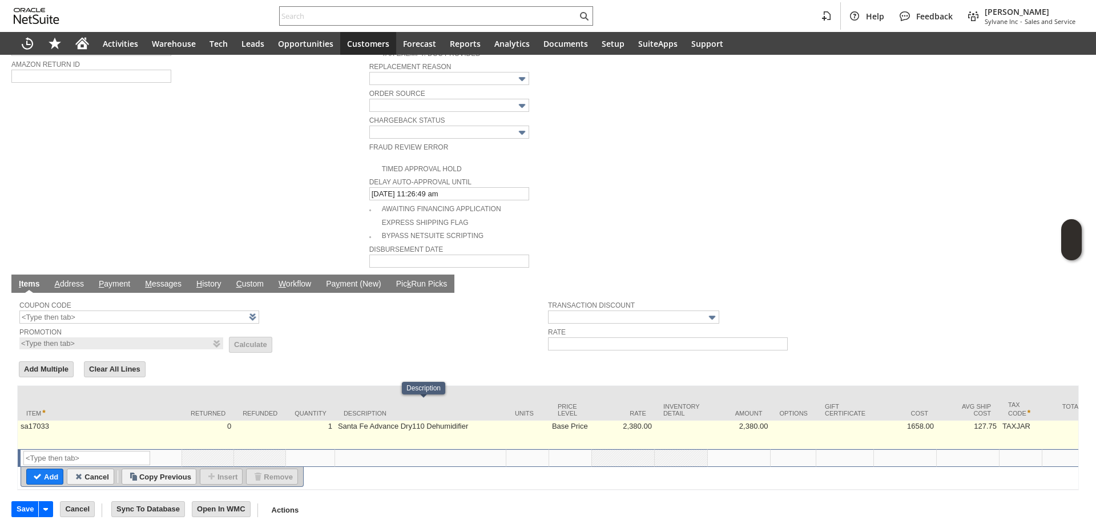
click at [581, 421] on td "Base Price" at bounding box center [570, 435] width 43 height 29
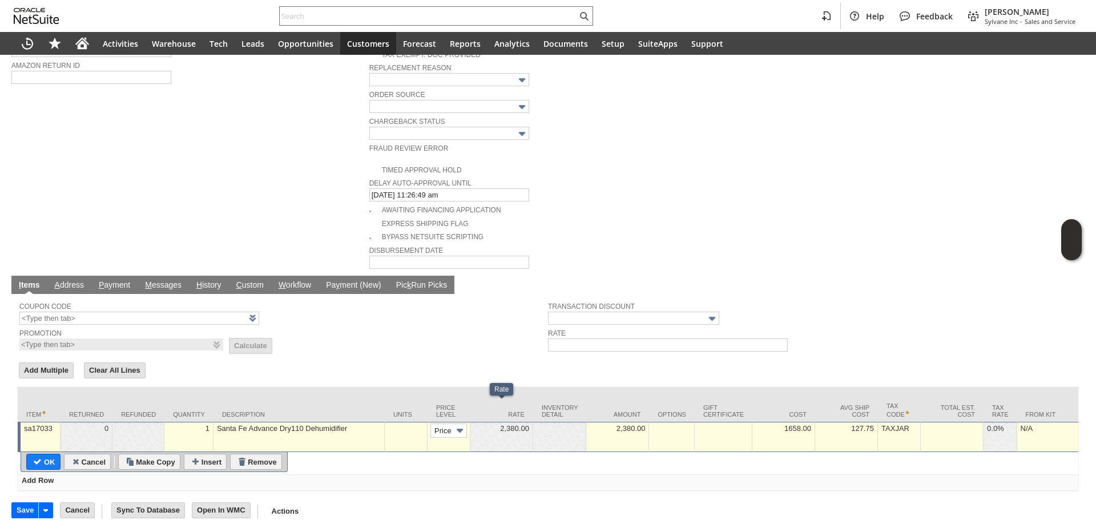
scroll to position [0, 0]
click at [429, 422] on td "Base Price" at bounding box center [448, 437] width 43 height 30
type input "Custom"
click at [520, 426] on td at bounding box center [501, 437] width 63 height 30
type input "0.00"
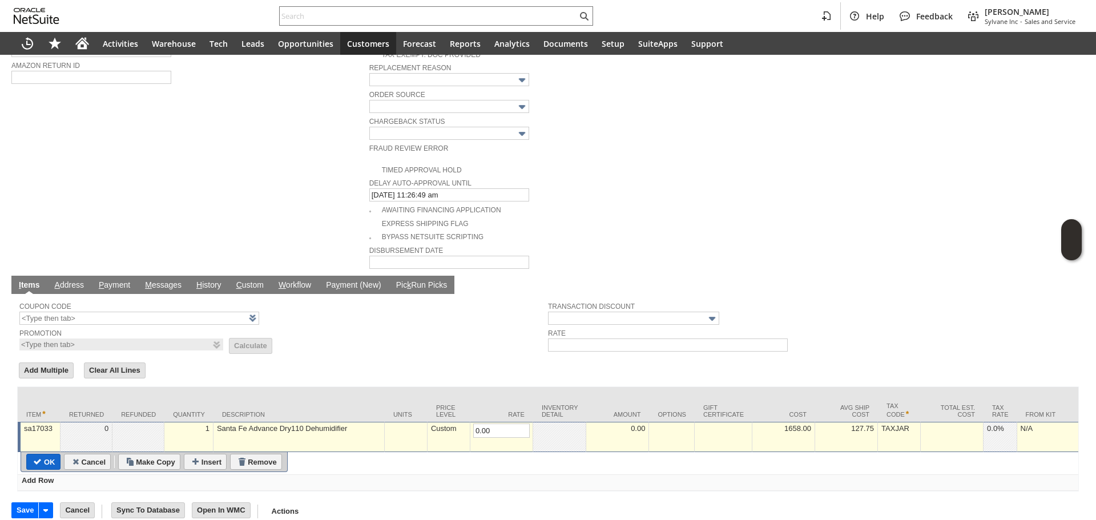
click at [45, 454] on td "OK" at bounding box center [43, 462] width 34 height 16
click at [32, 454] on input "OK" at bounding box center [43, 461] width 33 height 15
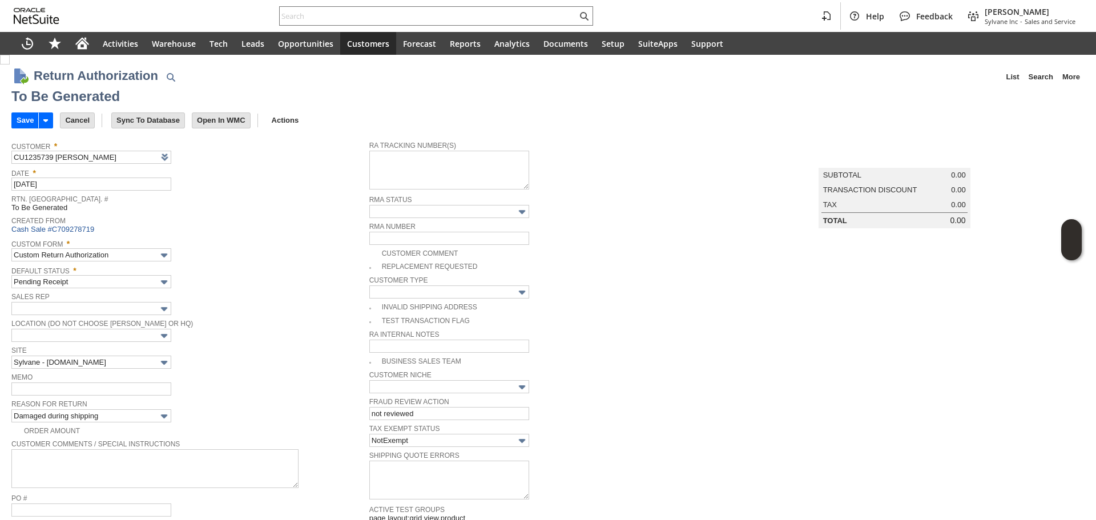
click at [10, 64] on img at bounding box center [5, 60] width 10 height 10
checkbox input "true"
click at [285, 297] on span "Sales Rep" at bounding box center [187, 295] width 352 height 13
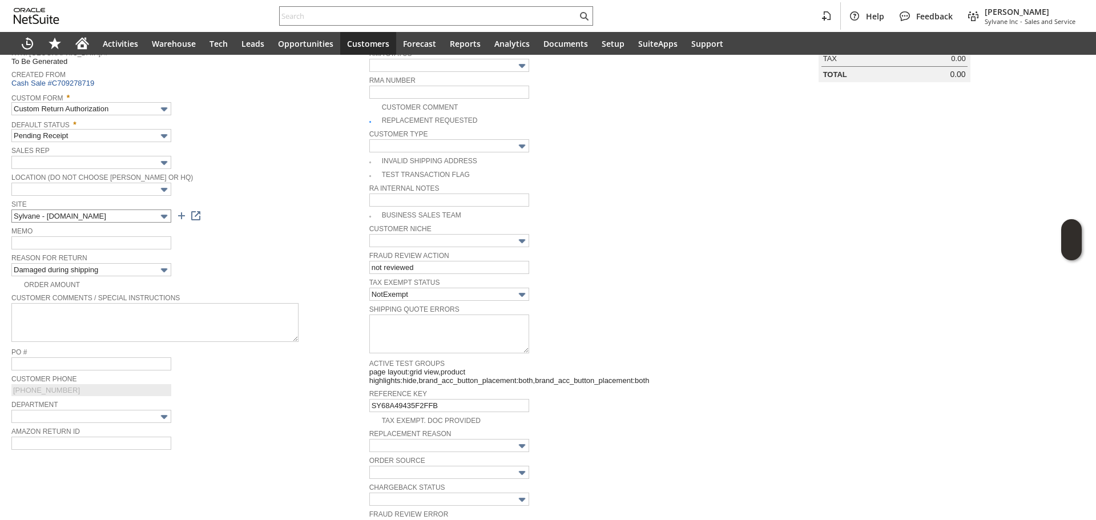
scroll to position [57, 0]
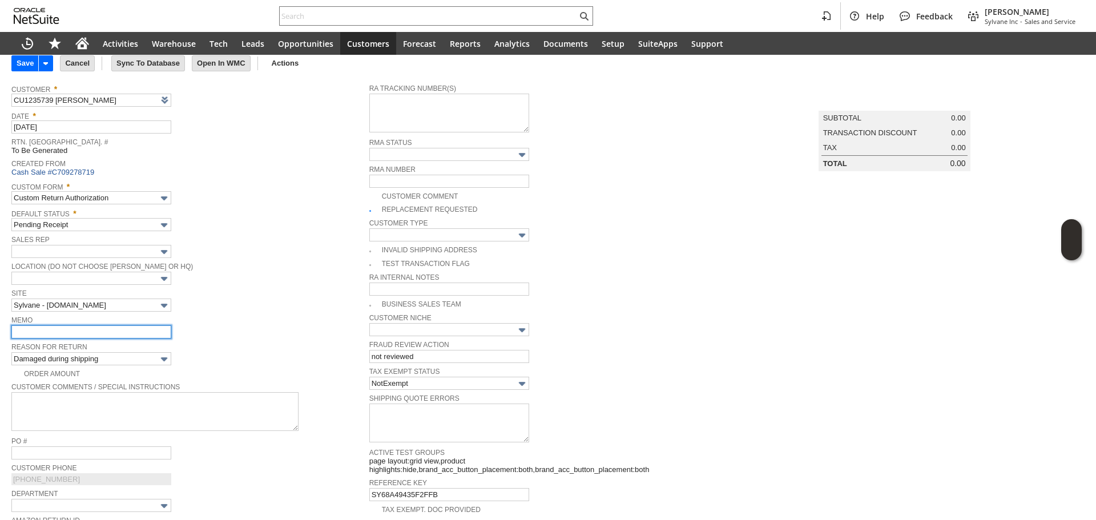
click at [111, 335] on input "text" at bounding box center [91, 331] width 160 height 13
type input "d"
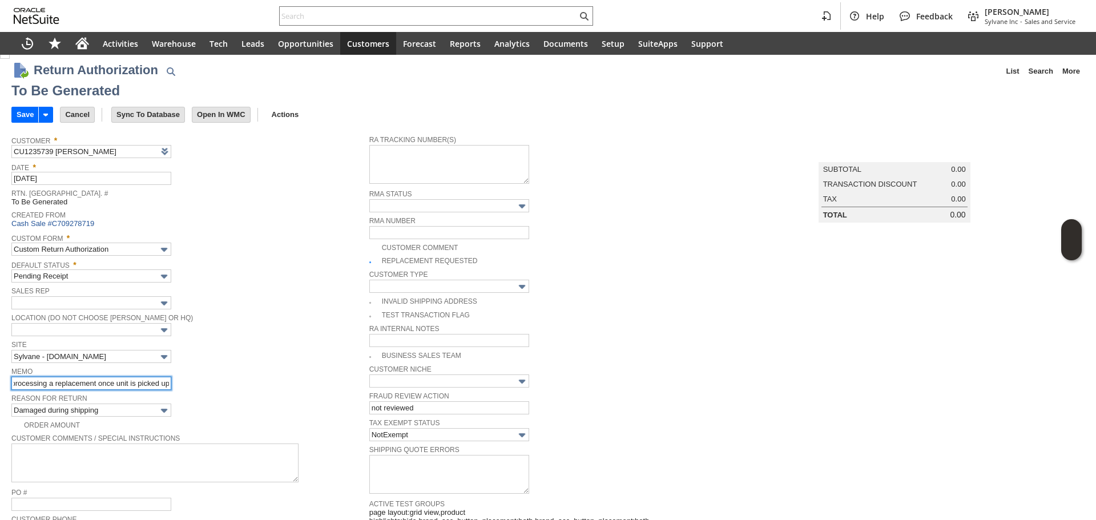
scroll to position [0, 0]
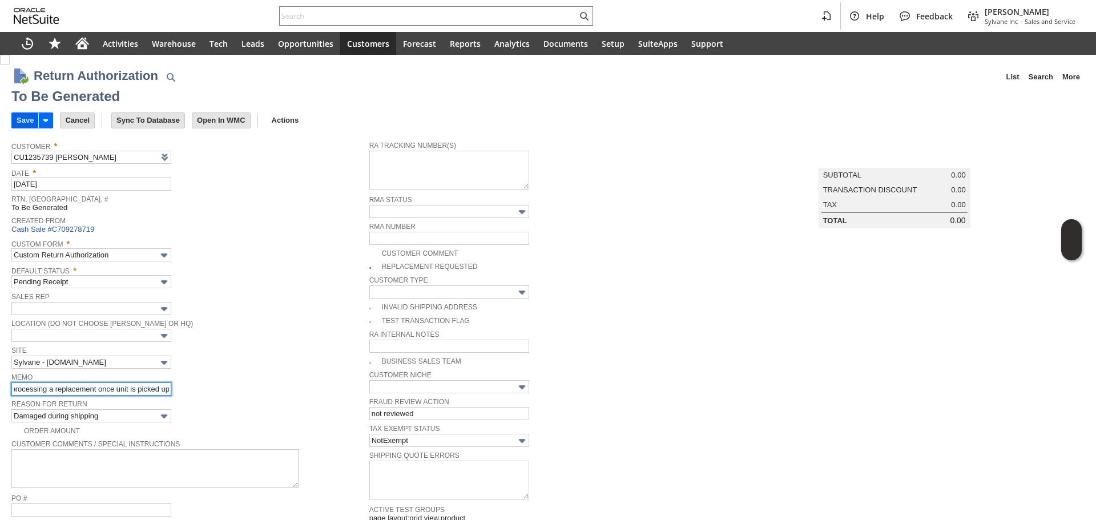
type input "damaged claim filed / processing a replacement once unit is picked up"
click at [20, 115] on input "Save" at bounding box center [25, 120] width 26 height 15
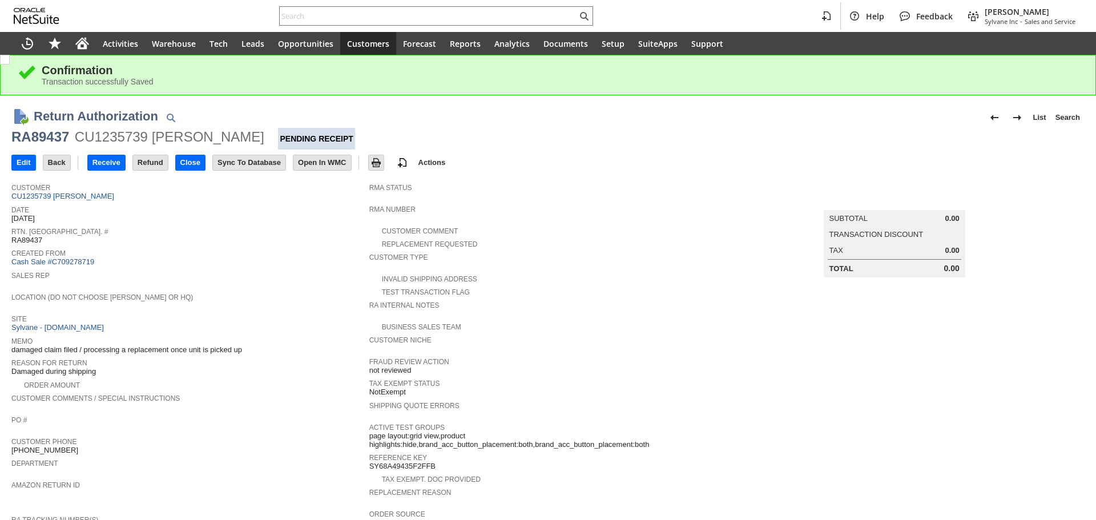
drag, startPoint x: 74, startPoint y: 194, endPoint x: 83, endPoint y: 183, distance: 14.5
click at [74, 194] on link "CU1235739 [PERSON_NAME]" at bounding box center [64, 196] width 106 height 9
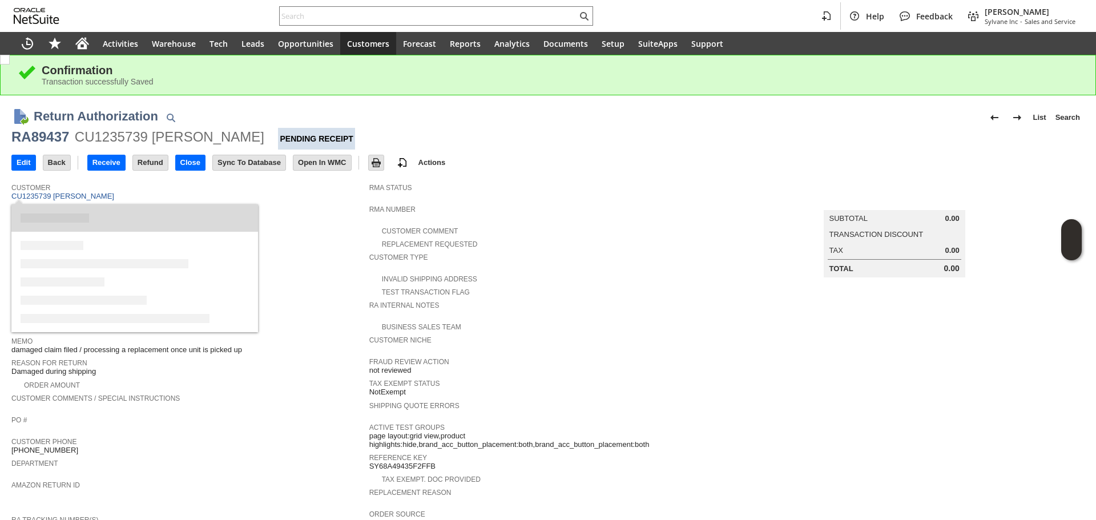
click at [58, 132] on div "RA89437" at bounding box center [40, 137] width 58 height 18
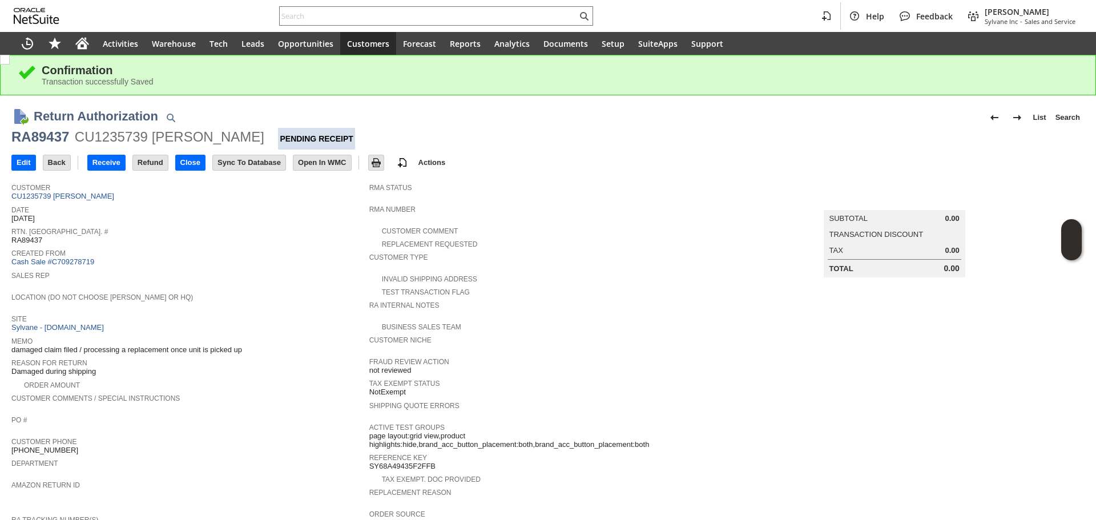
click at [68, 134] on div "RA89437" at bounding box center [40, 137] width 58 height 18
copy div "RA89437"
click at [68, 134] on div "RA89437" at bounding box center [40, 137] width 58 height 18
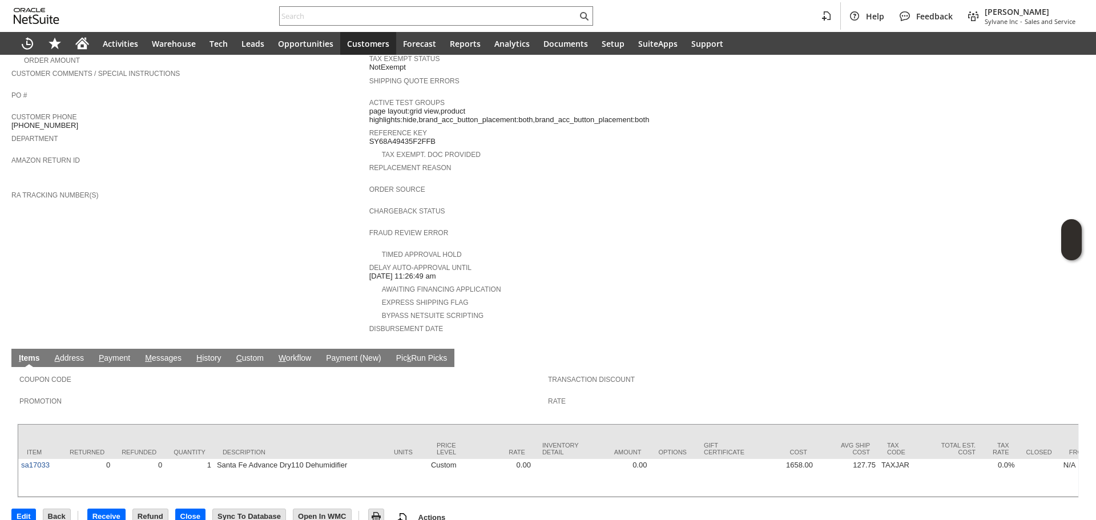
scroll to position [336, 0]
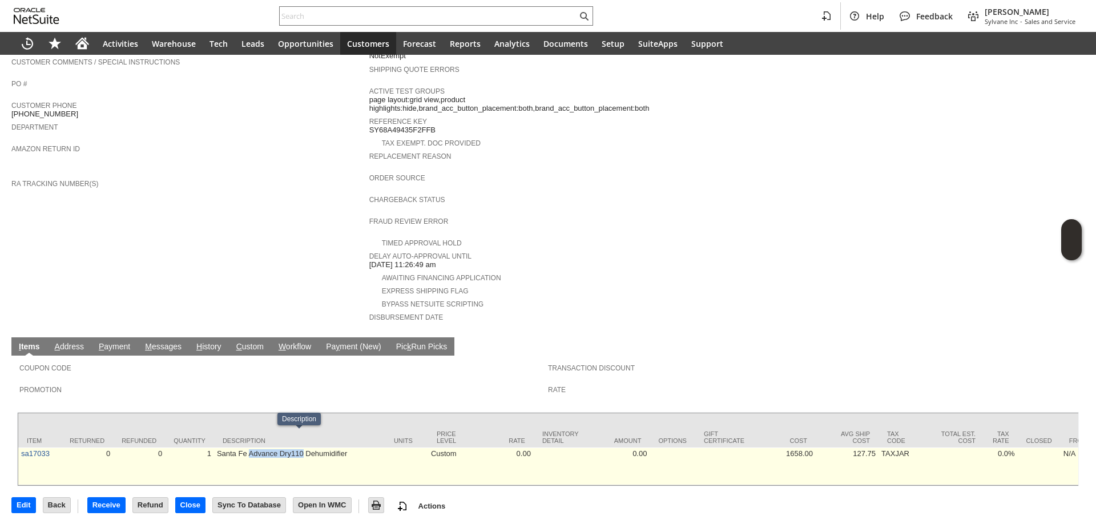
copy td "Advance Dry110"
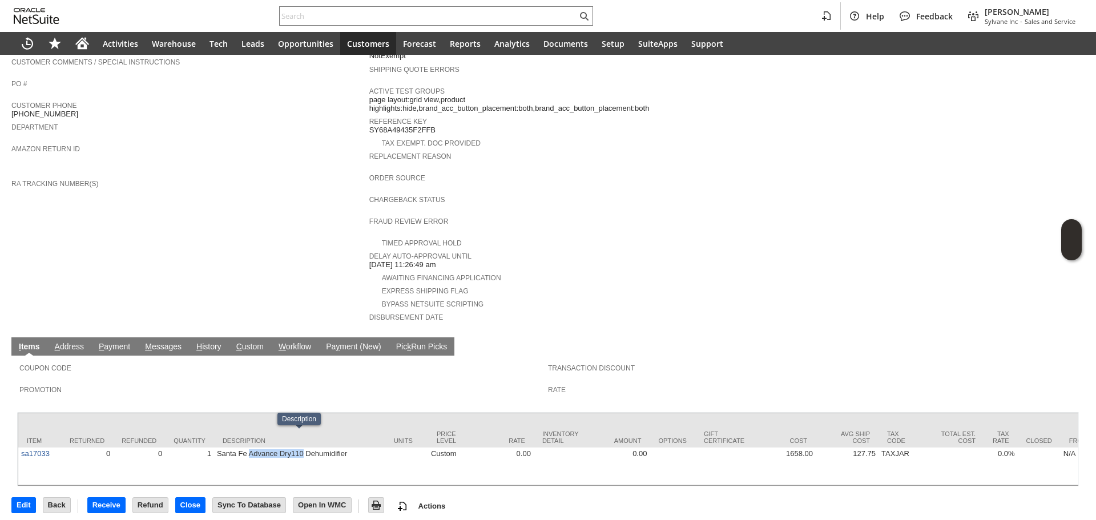
drag, startPoint x: 249, startPoint y: 436, endPoint x: 317, endPoint y: 418, distance: 71.0
click at [302, 447] on td "Santa Fe Advance Dry110 Dehumidifier" at bounding box center [299, 466] width 171 height 38
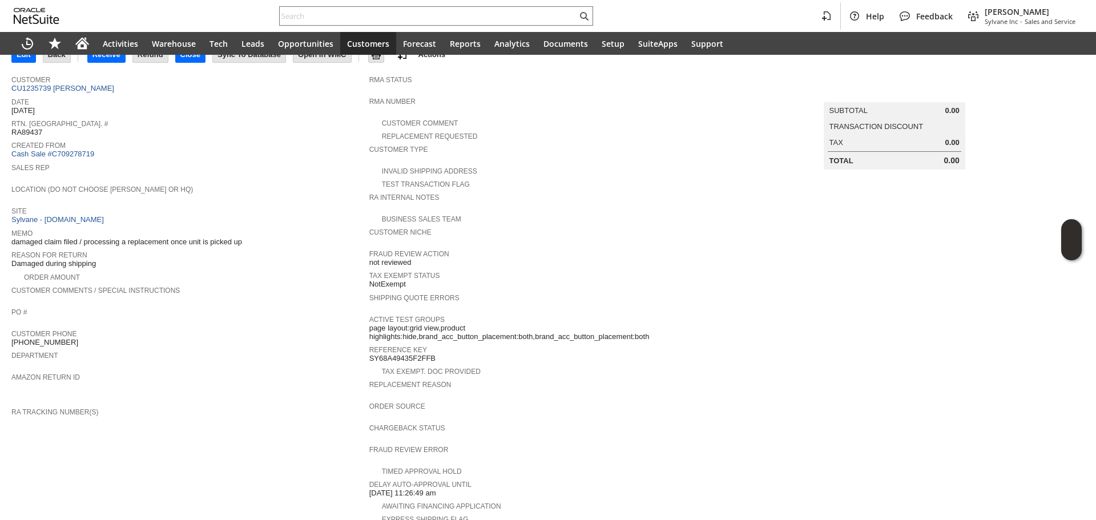
scroll to position [0, 0]
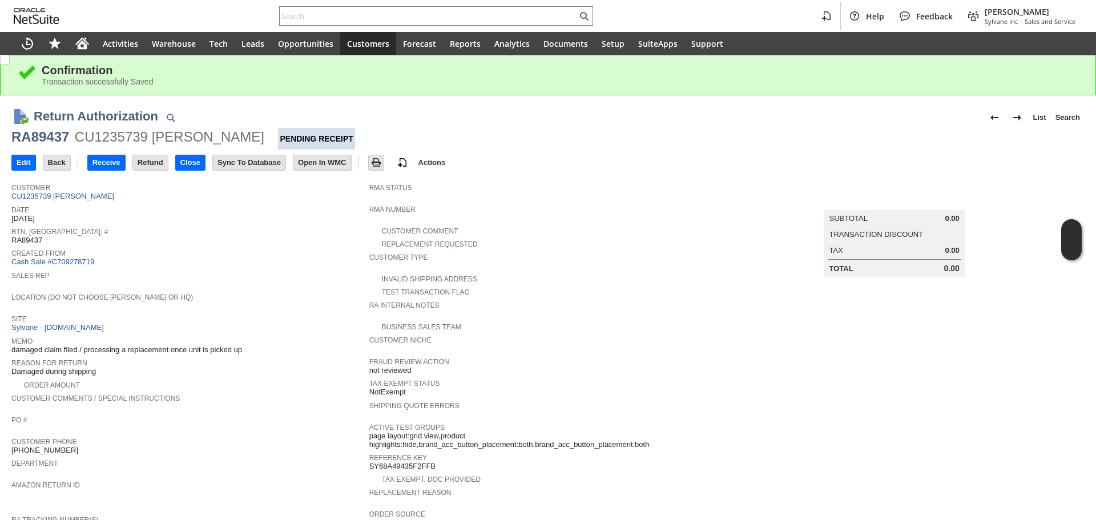
click at [59, 136] on div "RA89437" at bounding box center [40, 137] width 58 height 18
copy div "RA89437"
click at [59, 136] on div "RA89437" at bounding box center [40, 137] width 58 height 18
click at [16, 161] on input "Edit" at bounding box center [23, 162] width 23 height 15
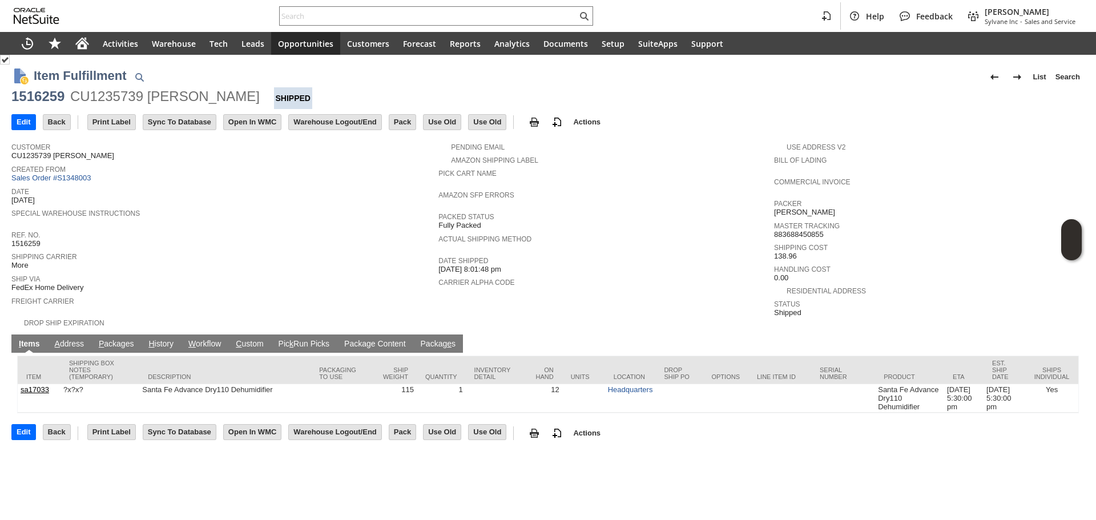
click at [71, 339] on link "A ddress" at bounding box center [69, 344] width 35 height 11
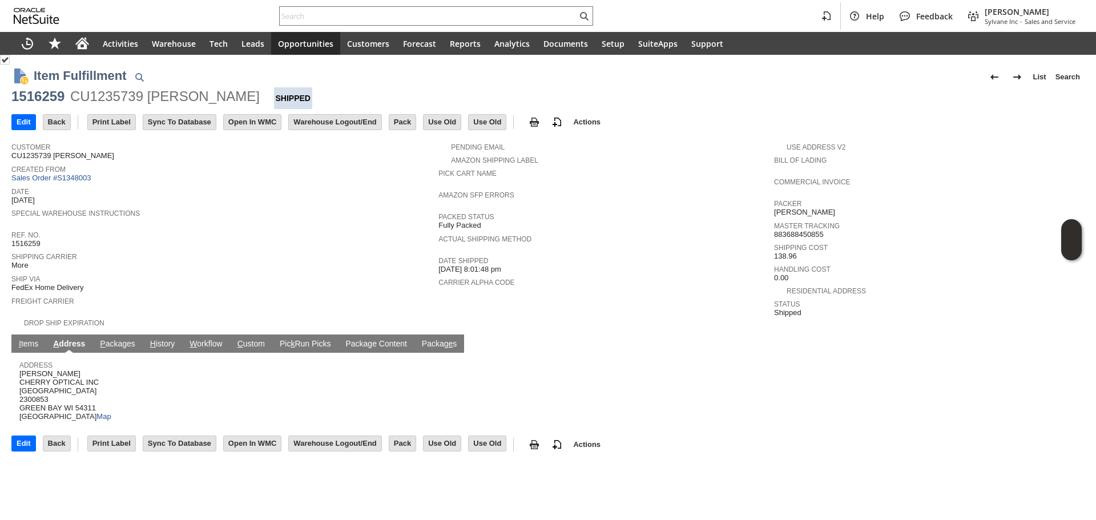
click at [54, 386] on span "Adam Cherry CHERRY OPTICAL INC 1640 B FIRE LANE DRIVE 2300853 GREEN BAY WI 5431…" at bounding box center [65, 395] width 92 height 52
click at [89, 393] on span "Adam Cherry CHERRY OPTICAL INC 1640 B FIRE LANE DRIVE 2300853 GREEN BAY WI 5431…" at bounding box center [65, 395] width 92 height 52
copy span "GREEN BAY"
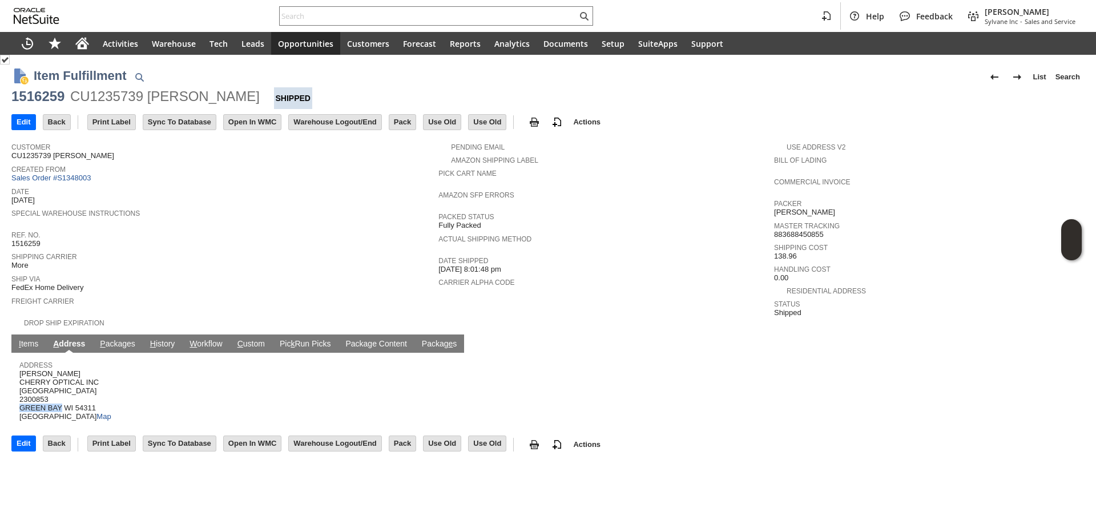
drag, startPoint x: 62, startPoint y: 402, endPoint x: 22, endPoint y: 399, distance: 40.6
click at [22, 399] on span "Adam Cherry CHERRY OPTICAL INC 1640 B FIRE LANE DRIVE 2300853 GREEN BAY WI 5431…" at bounding box center [65, 395] width 92 height 52
click at [78, 339] on link "A ddress" at bounding box center [69, 344] width 38 height 11
click at [37, 339] on link "I tems" at bounding box center [28, 344] width 25 height 11
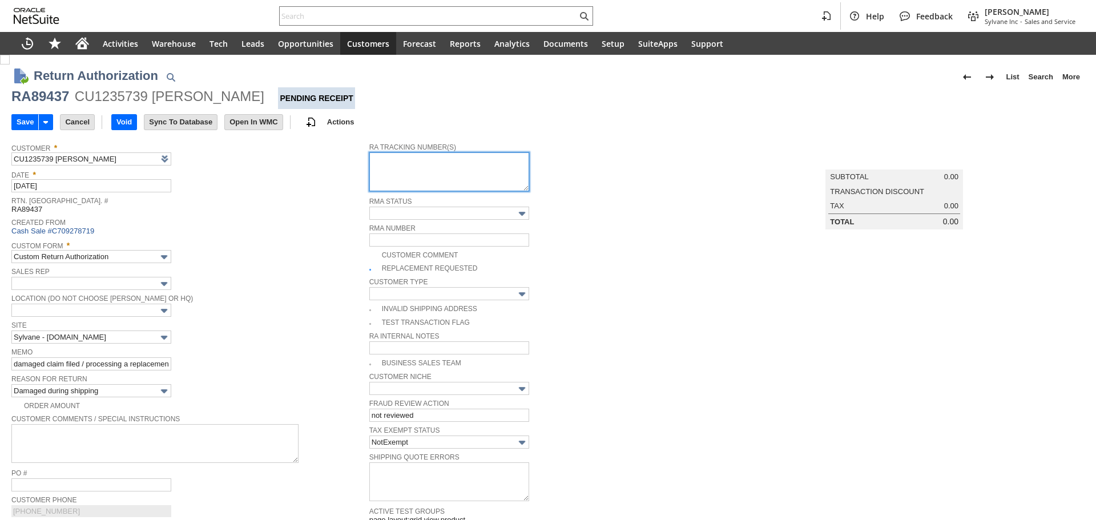
click at [387, 171] on textarea at bounding box center [449, 171] width 160 height 39
paste textarea "997054300505205"
click at [401, 183] on textarea "997054300505205" at bounding box center [449, 171] width 160 height 39
click at [488, 172] on textarea "997054300505205" at bounding box center [449, 171] width 160 height 39
type textarea "997054300505205 Ground Call Tag 9/2 8am-12pm"
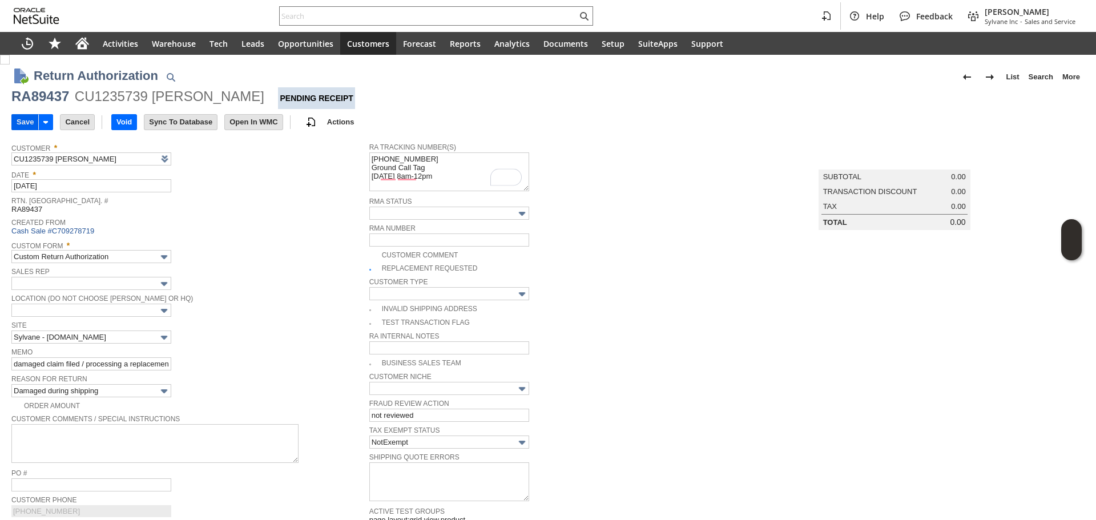
drag, startPoint x: 22, startPoint y: 123, endPoint x: 24, endPoint y: 115, distance: 8.7
click at [22, 123] on input "Save" at bounding box center [25, 122] width 26 height 15
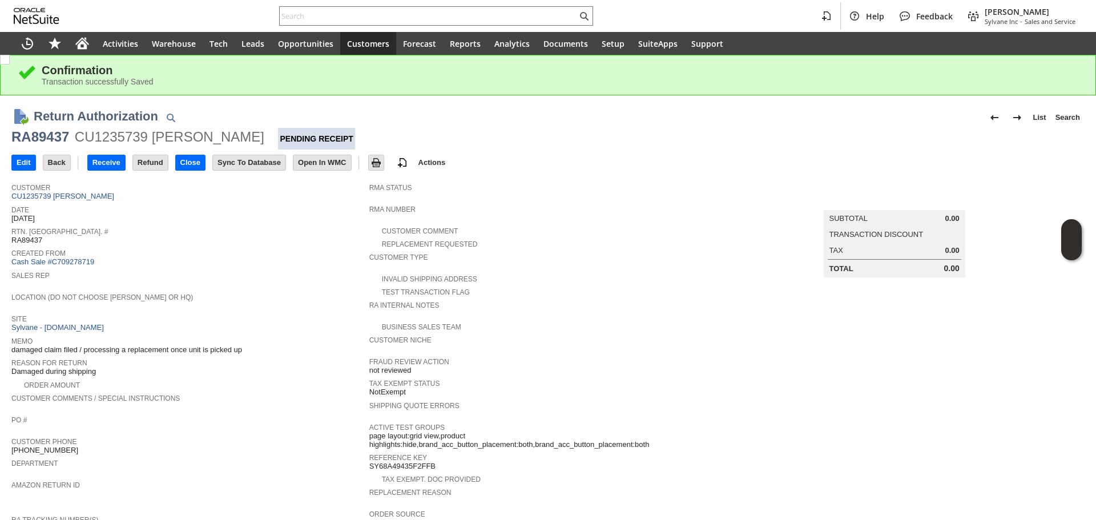
click at [43, 135] on div "RA89437" at bounding box center [40, 137] width 58 height 18
copy div "RA89437"
click at [535, 410] on div "Shipping Quote Errors" at bounding box center [545, 408] width 352 height 21
click at [334, 19] on input "text" at bounding box center [428, 16] width 297 height 14
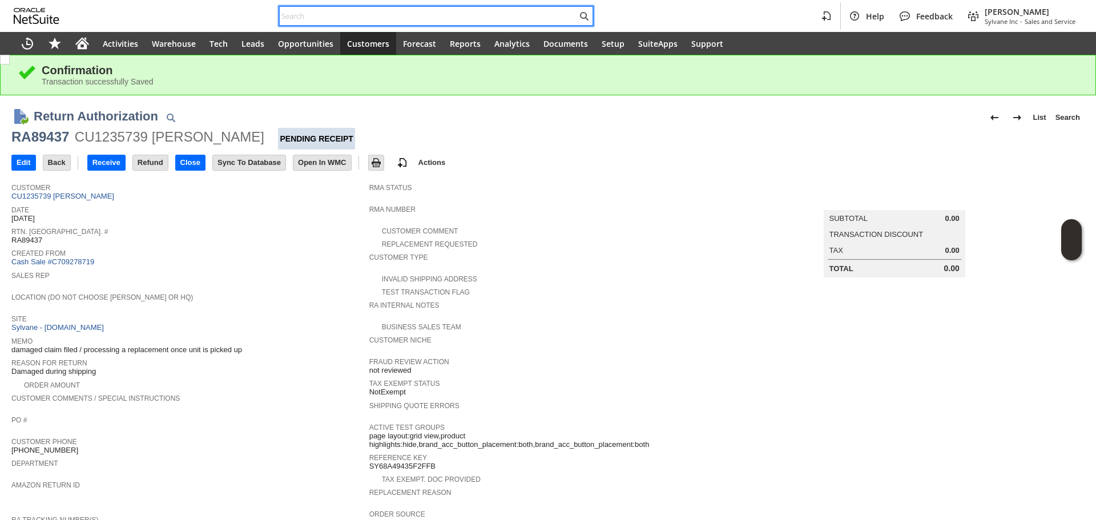
paste input "RA89404"
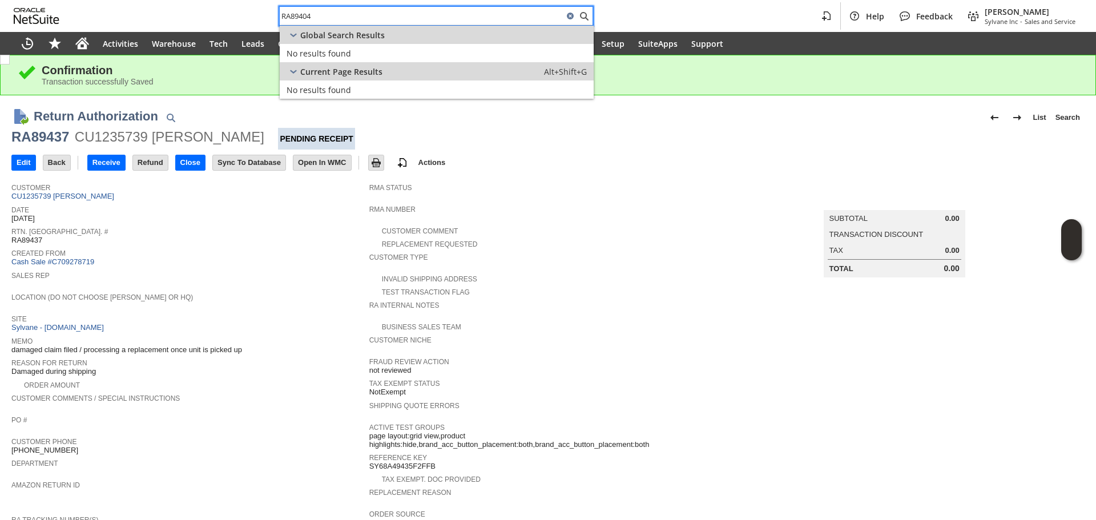
click at [337, 18] on input "RA89404" at bounding box center [422, 16] width 284 height 14
paste input "S1348644"
click at [357, 15] on input "S1348644" at bounding box center [428, 16] width 297 height 14
paste input "P218670"
click at [324, 23] on div "P218670" at bounding box center [436, 15] width 314 height 19
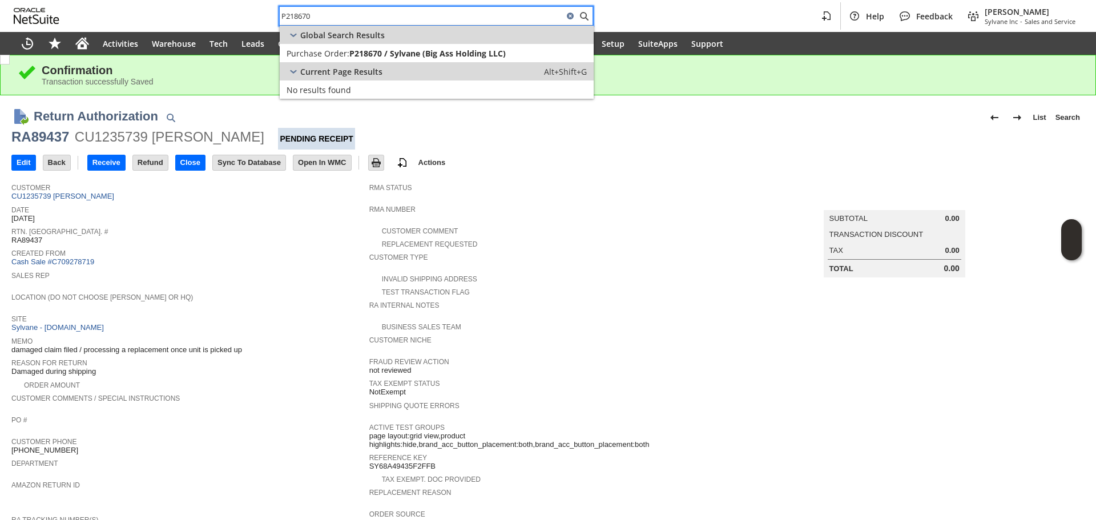
click at [329, 18] on input "P218670" at bounding box center [422, 16] width 284 height 14
paste input "751"
type input "P217510"
click at [370, 58] on span "P217510 / 191468 ([DOMAIN_NAME])" at bounding box center [420, 53] width 143 height 11
